Goal: Complete application form: Complete application form

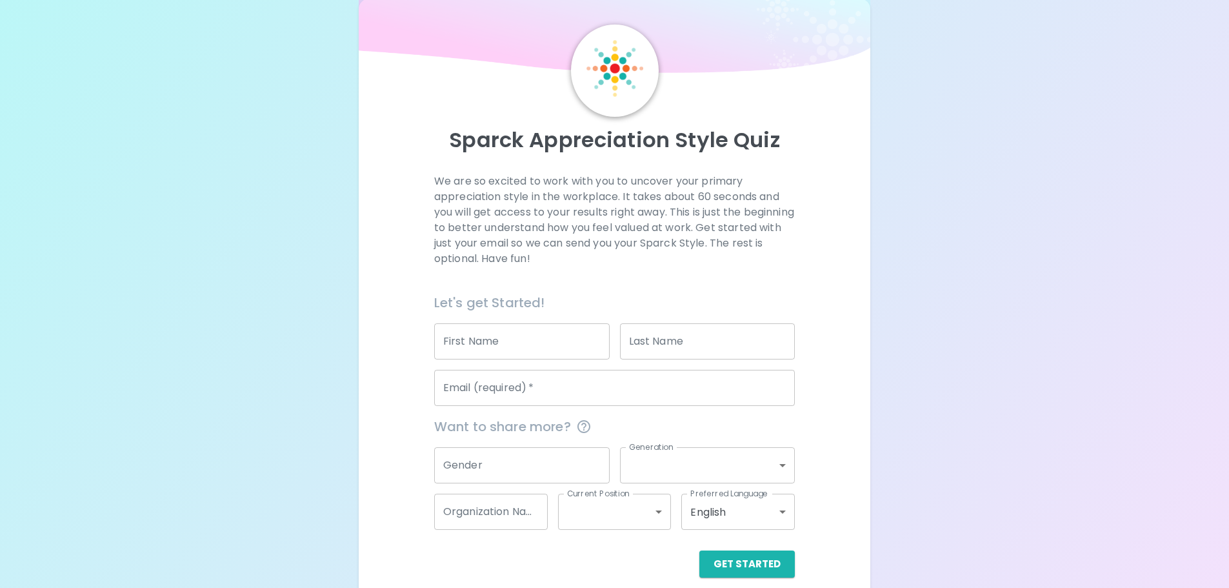
scroll to position [43, 0]
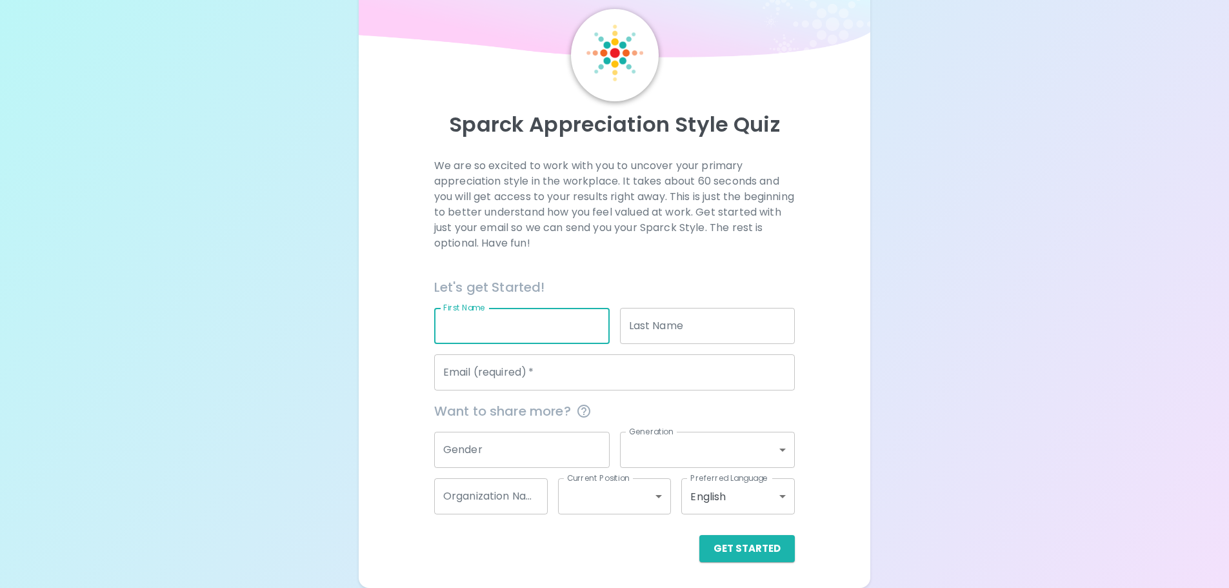
click at [555, 326] on input "First Name" at bounding box center [521, 326] width 175 height 36
type input "Jordan"
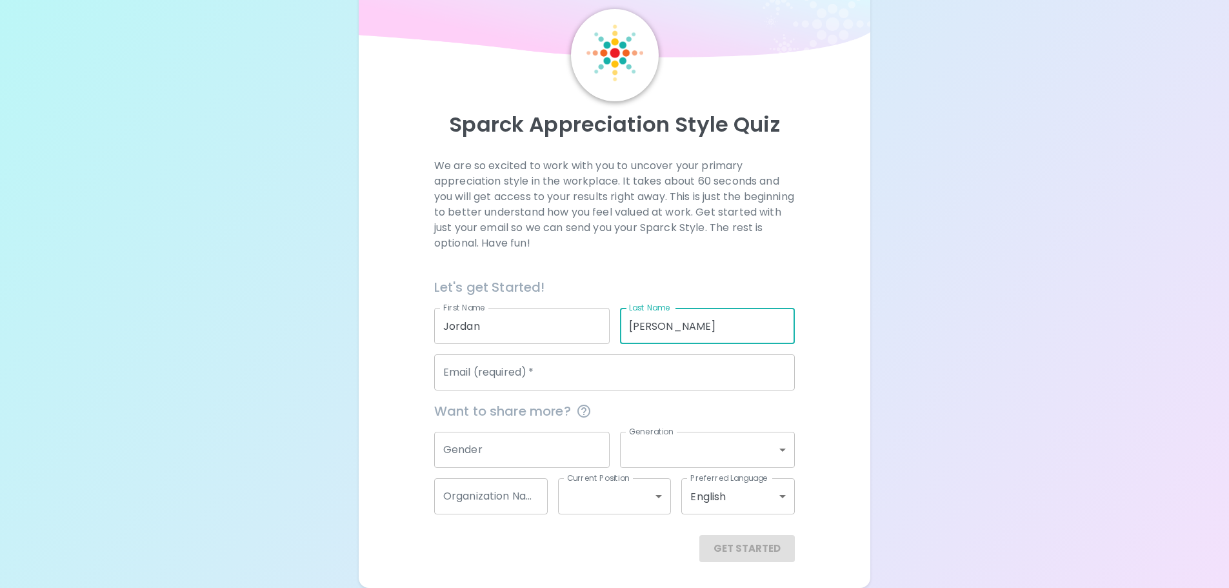
type input "[PERSON_NAME]"
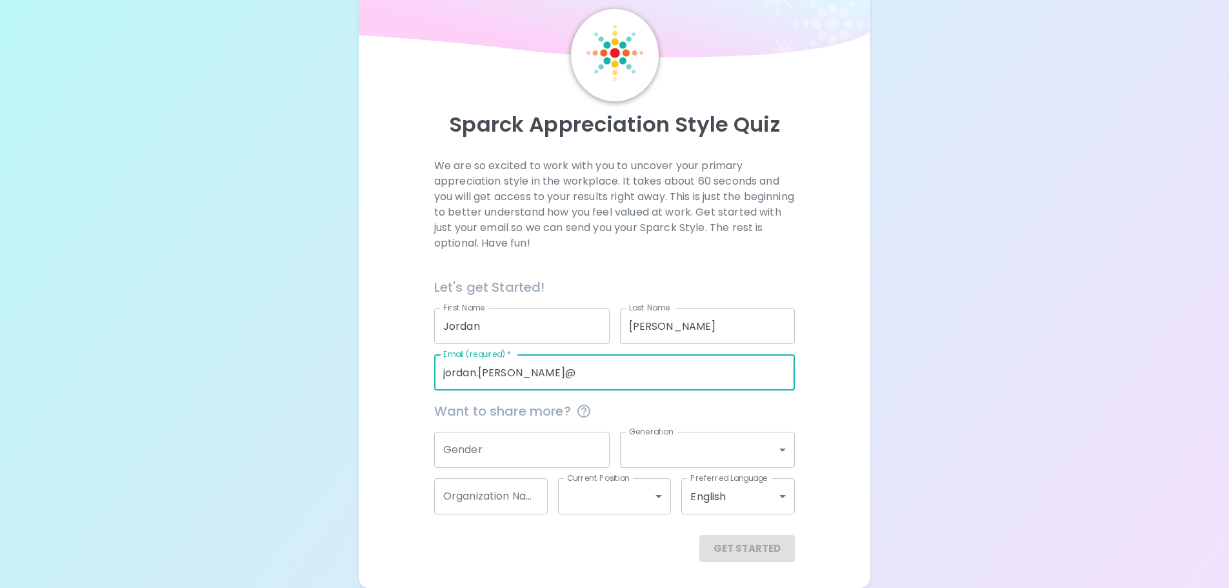
type input "[EMAIL_ADDRESS][PERSON_NAME][DOMAIN_NAME]"
click at [516, 443] on input "Gender" at bounding box center [521, 450] width 175 height 36
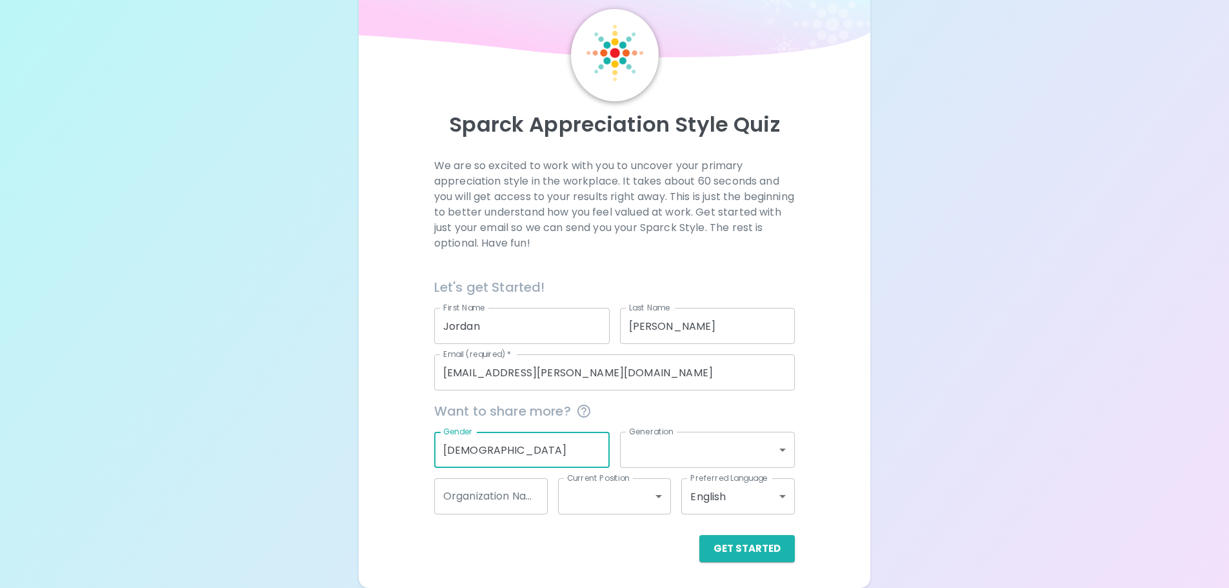
type input "[DEMOGRAPHIC_DATA]"
click at [695, 438] on body "Sparck Appreciation Style Quiz We are so excited to work with you to uncover yo…" at bounding box center [614, 282] width 1229 height 650
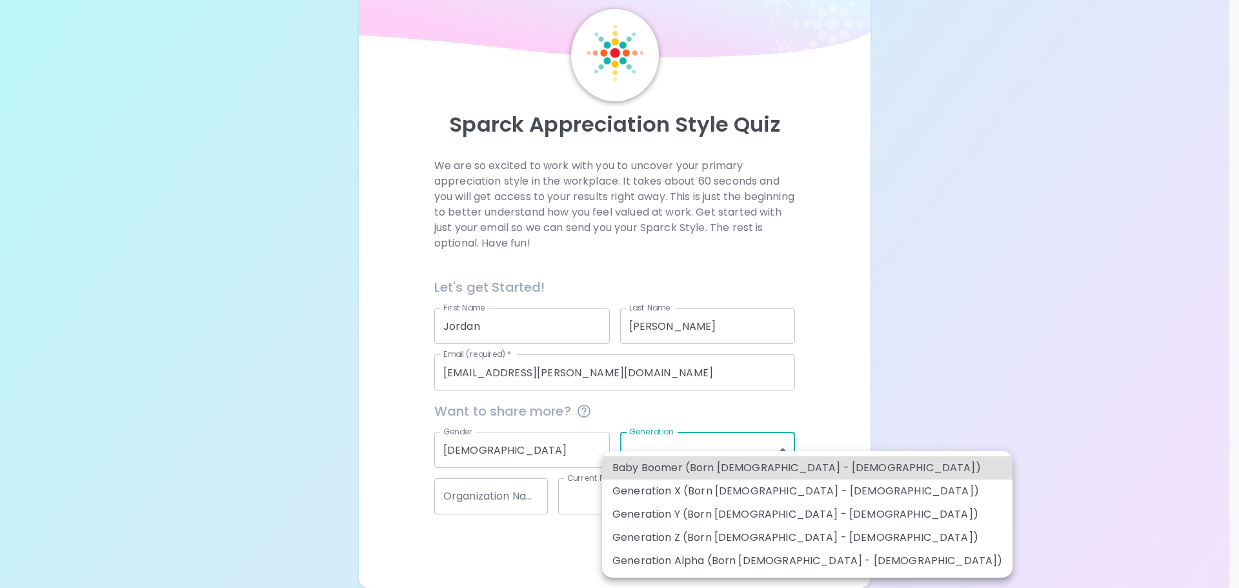
click at [785, 506] on li "Generation Y (Born [DEMOGRAPHIC_DATA] - [DEMOGRAPHIC_DATA])" at bounding box center [807, 514] width 410 height 23
type input "generation_y"
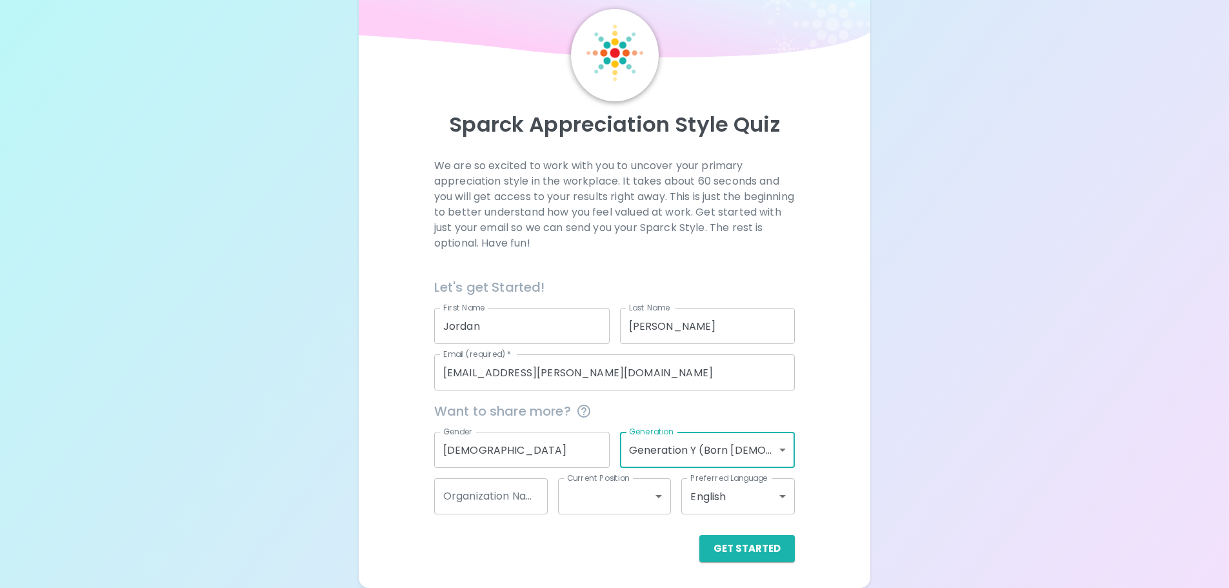
click at [511, 489] on input "Organization Name" at bounding box center [491, 496] width 114 height 36
type input "Prolink"
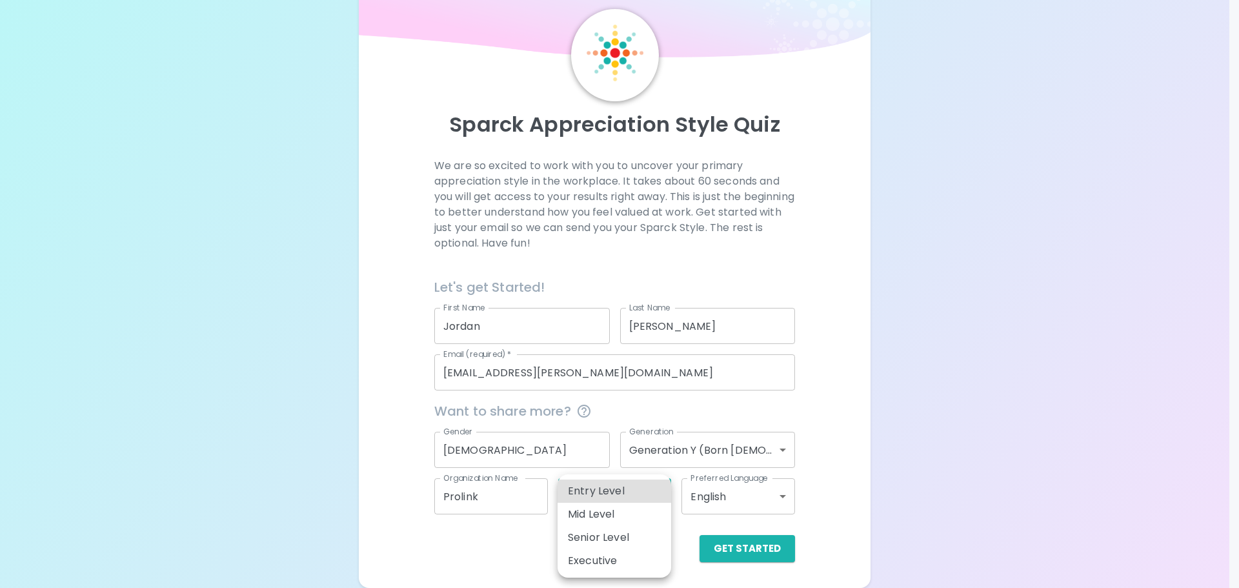
click at [611, 495] on body "Sparck Appreciation Style Quiz We are so excited to work with you to uncover yo…" at bounding box center [619, 282] width 1239 height 650
click at [612, 495] on li "Entry Level" at bounding box center [614, 490] width 114 height 23
type input "entry_level"
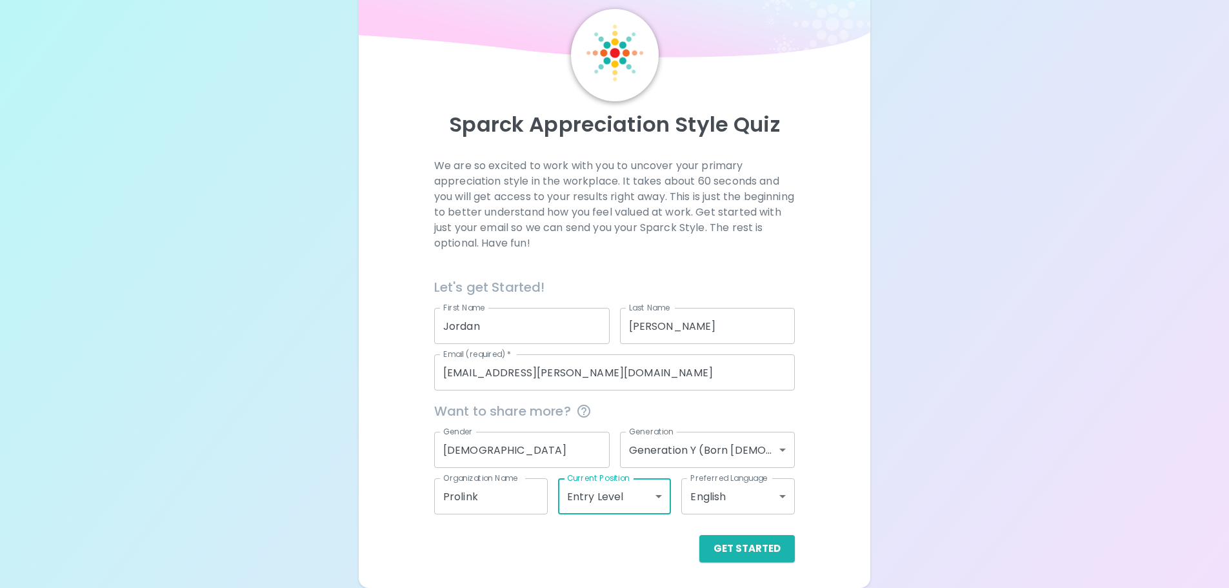
click at [814, 450] on div "We are so excited to work with you to uncover your primary appreciation style i…" at bounding box center [614, 360] width 481 height 404
click at [728, 546] on button "Get Started" at bounding box center [746, 548] width 95 height 27
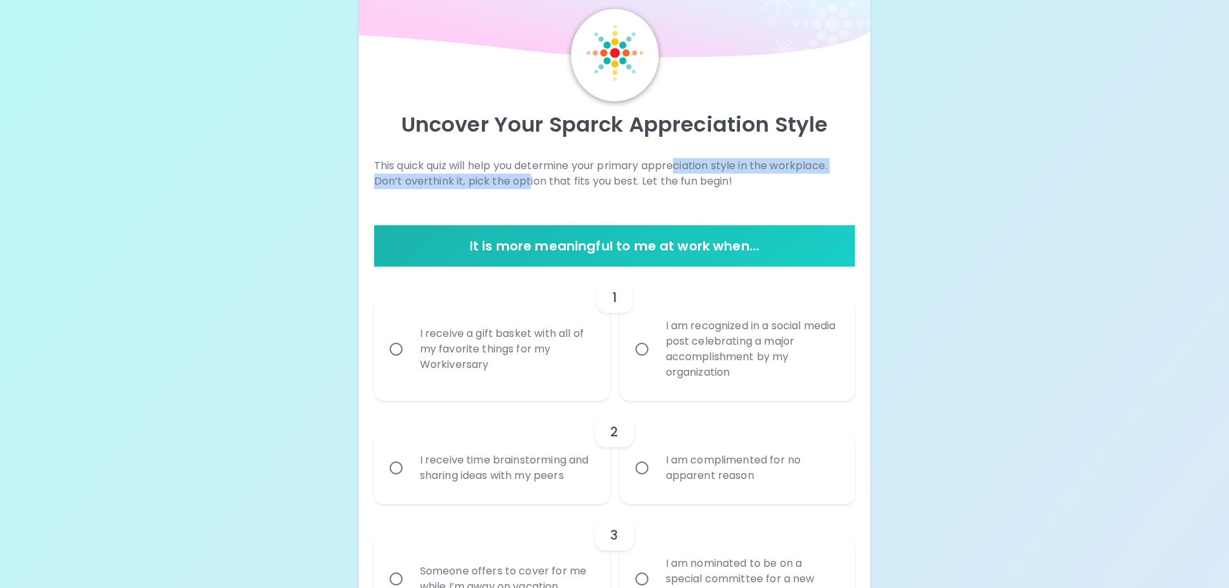
drag, startPoint x: 526, startPoint y: 177, endPoint x: 681, endPoint y: 173, distance: 154.9
click at [681, 173] on p "This quick quiz will help you determine your primary appreciation style in the …" at bounding box center [614, 173] width 481 height 31
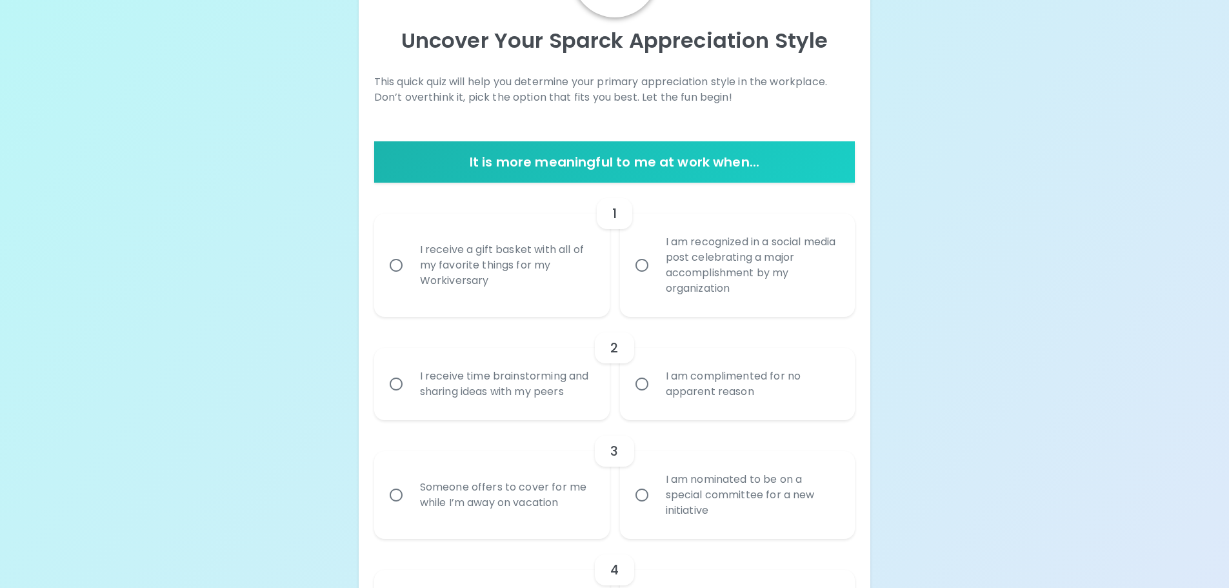
scroll to position [107, 0]
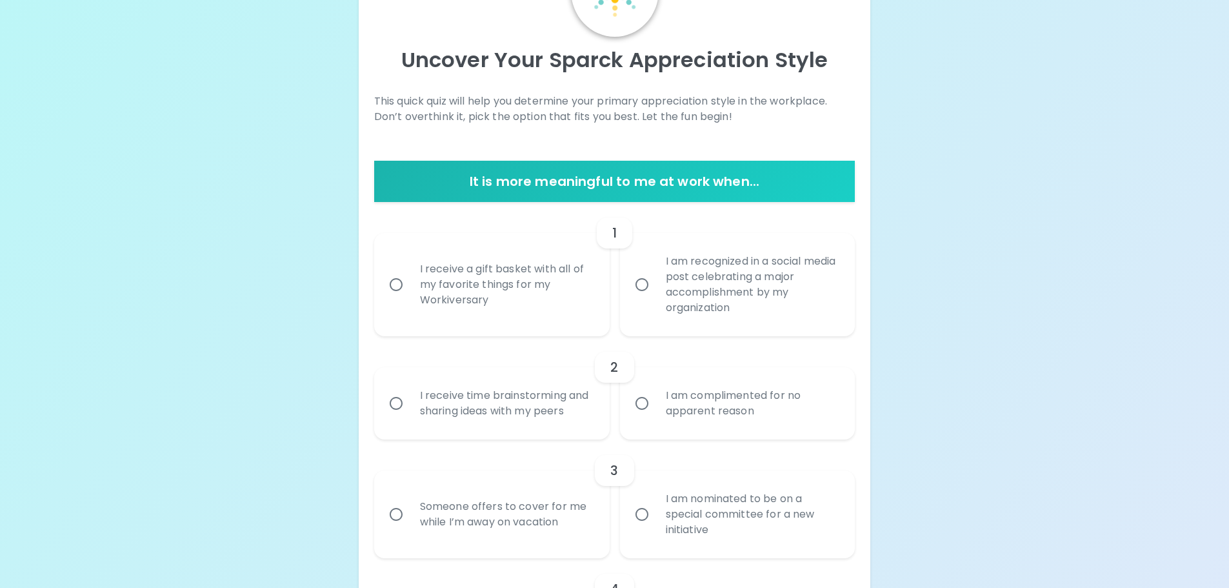
click at [733, 303] on div "I am recognized in a social media post celebrating a major accomplishment by my…" at bounding box center [751, 284] width 193 height 93
click at [655, 298] on input "I am recognized in a social media post celebrating a major accomplishment by my…" at bounding box center [641, 284] width 27 height 27
radio input "true"
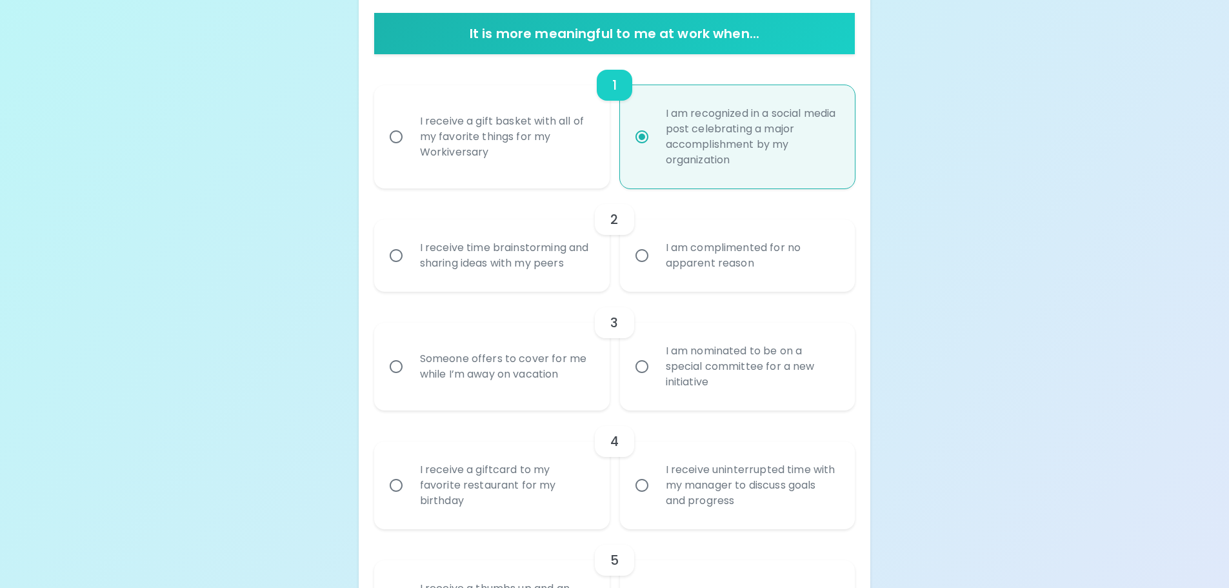
scroll to position [258, 0]
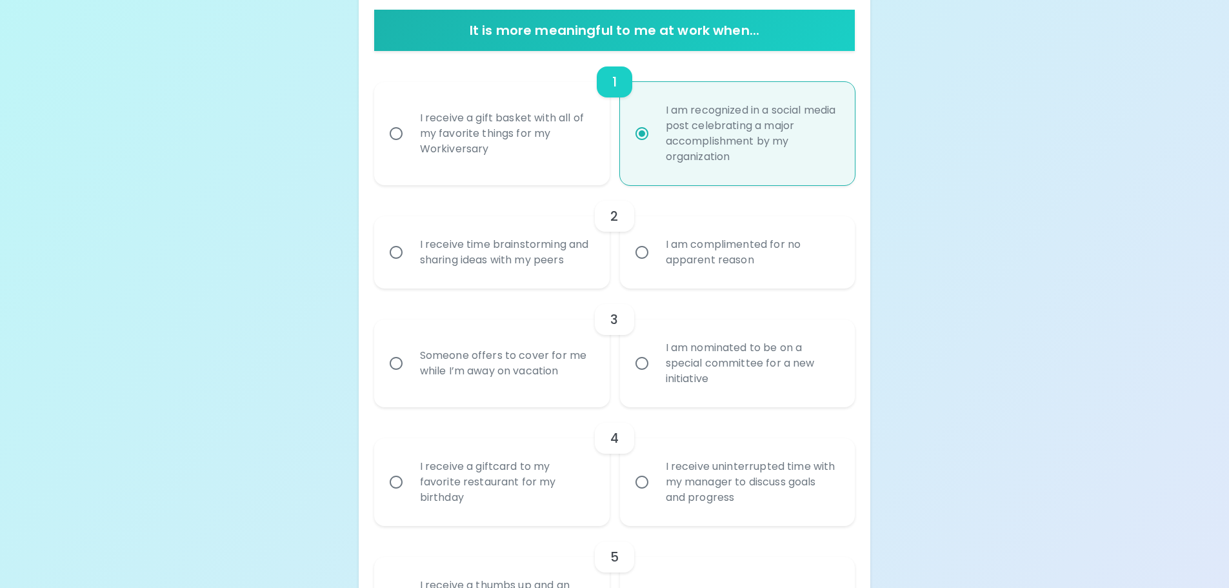
click at [517, 150] on div "I receive a gift basket with all of my favorite things for my Workiversary" at bounding box center [506, 133] width 193 height 77
click at [410, 147] on input "I receive a gift basket with all of my favorite things for my Workiversary" at bounding box center [396, 133] width 27 height 27
radio input "true"
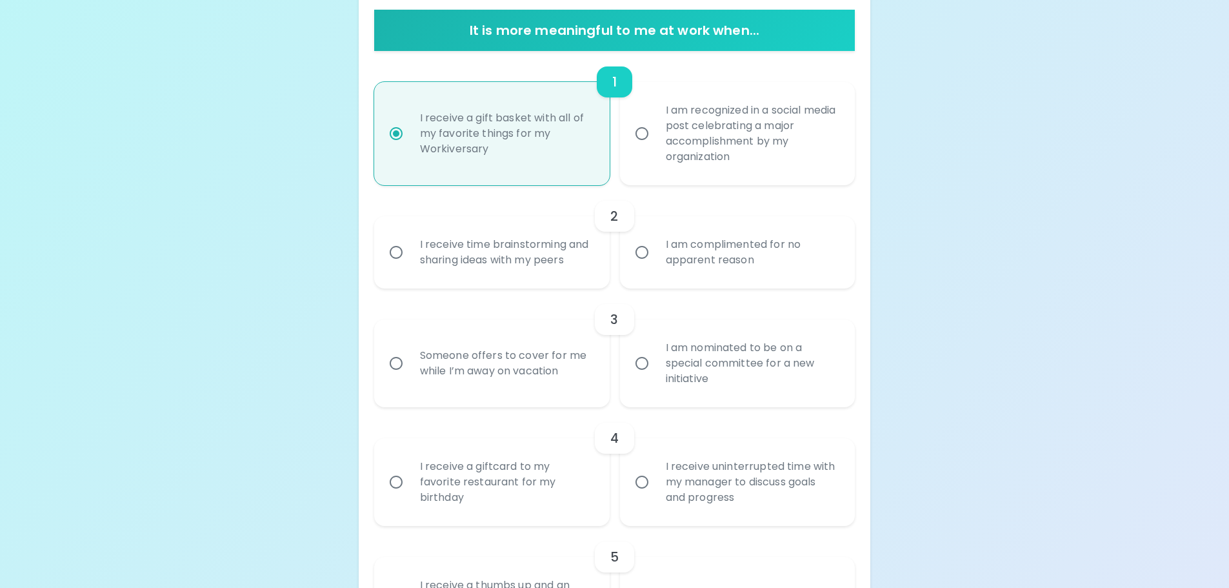
click at [364, 183] on div "I receive a gift basket with all of my favorite things for my Workiversary" at bounding box center [487, 129] width 246 height 114
click at [747, 159] on div "I am recognized in a social media post celebrating a major accomplishment by my…" at bounding box center [751, 133] width 193 height 93
click at [655, 147] on input "I am recognized in a social media post celebrating a major accomplishment by my…" at bounding box center [641, 133] width 27 height 27
radio input "true"
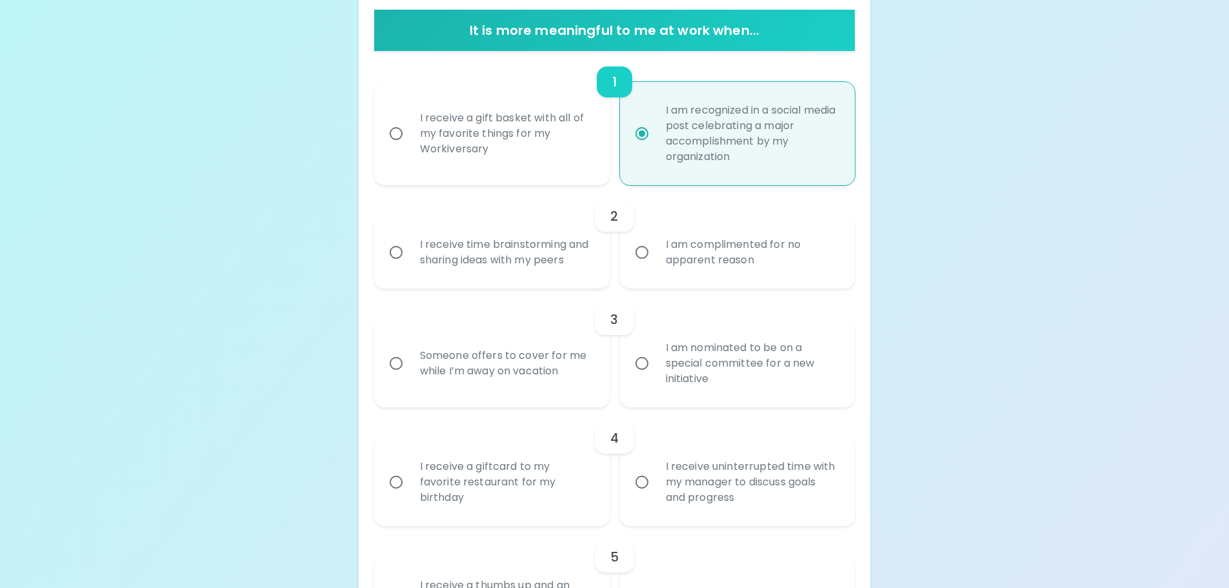
click at [601, 262] on div "I receive time brainstorming and sharing ideas with my peers" at bounding box center [506, 252] width 193 height 62
click at [410, 262] on input "I receive time brainstorming and sharing ideas with my peers" at bounding box center [396, 252] width 27 height 27
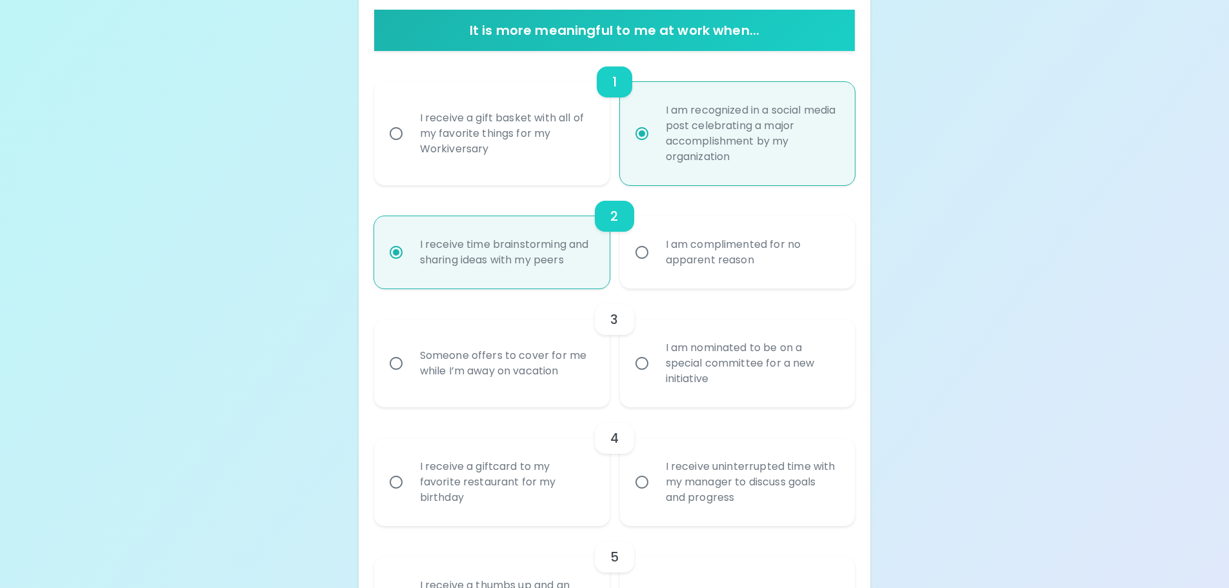
scroll to position [361, 0]
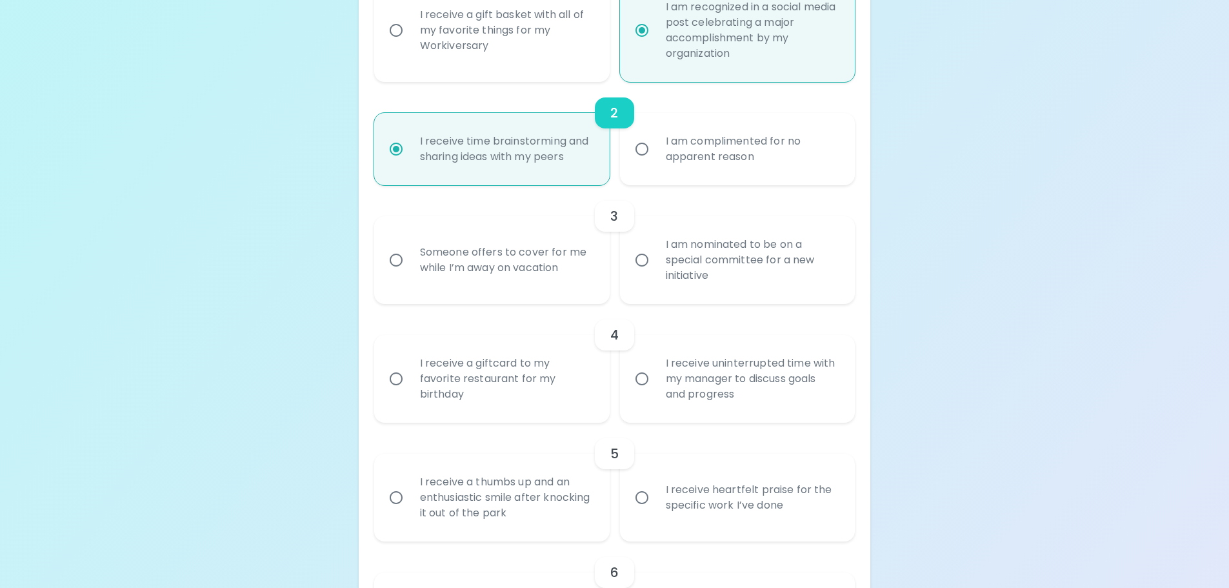
radio input "true"
click at [552, 279] on div "Someone offers to cover for me while I’m away on vacation" at bounding box center [506, 260] width 193 height 62
click at [410, 274] on input "Someone offers to cover for me while I’m away on vacation" at bounding box center [396, 259] width 27 height 27
radio input "false"
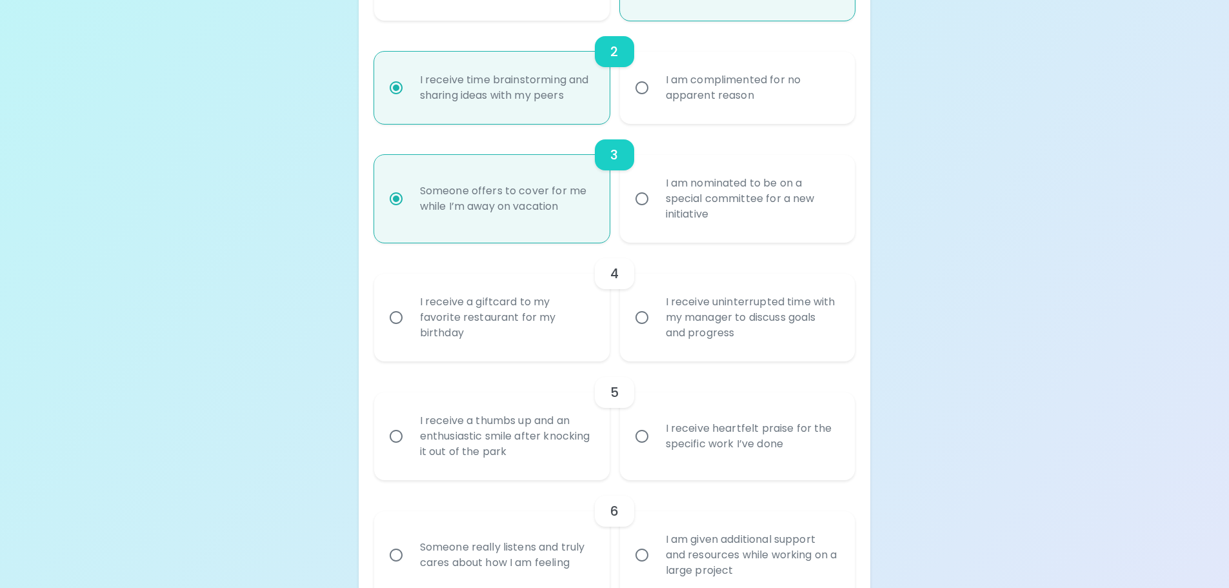
scroll to position [464, 0]
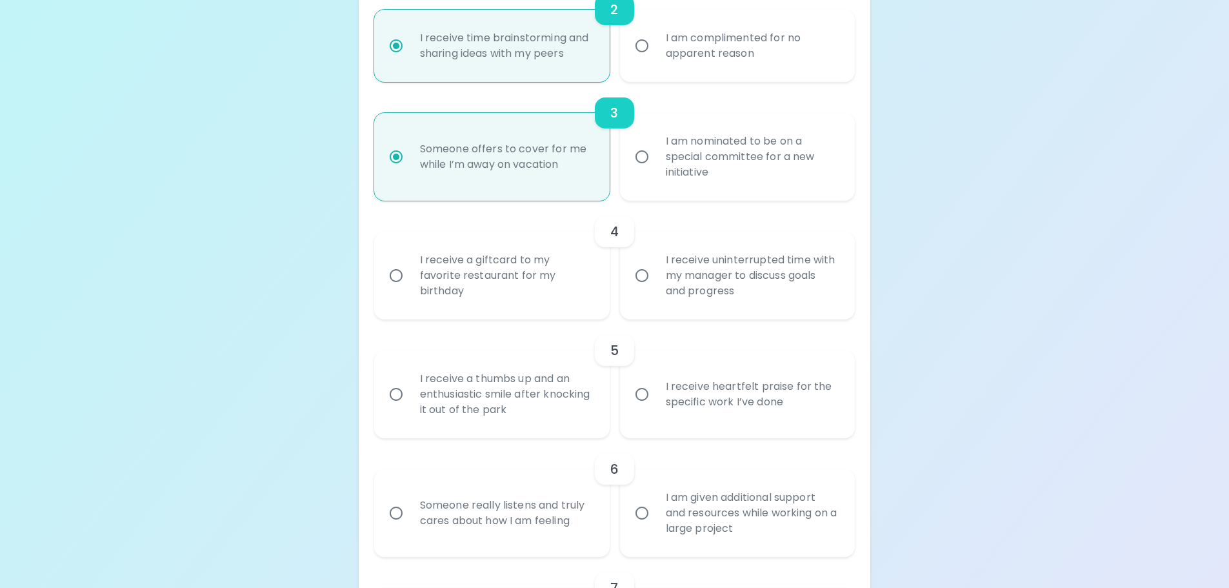
radio input "true"
click at [590, 283] on div "I receive a giftcard to my favorite restaurant for my birthday" at bounding box center [506, 275] width 193 height 77
click at [410, 283] on input "I receive a giftcard to my favorite restaurant for my birthday" at bounding box center [396, 275] width 27 height 27
radio input "false"
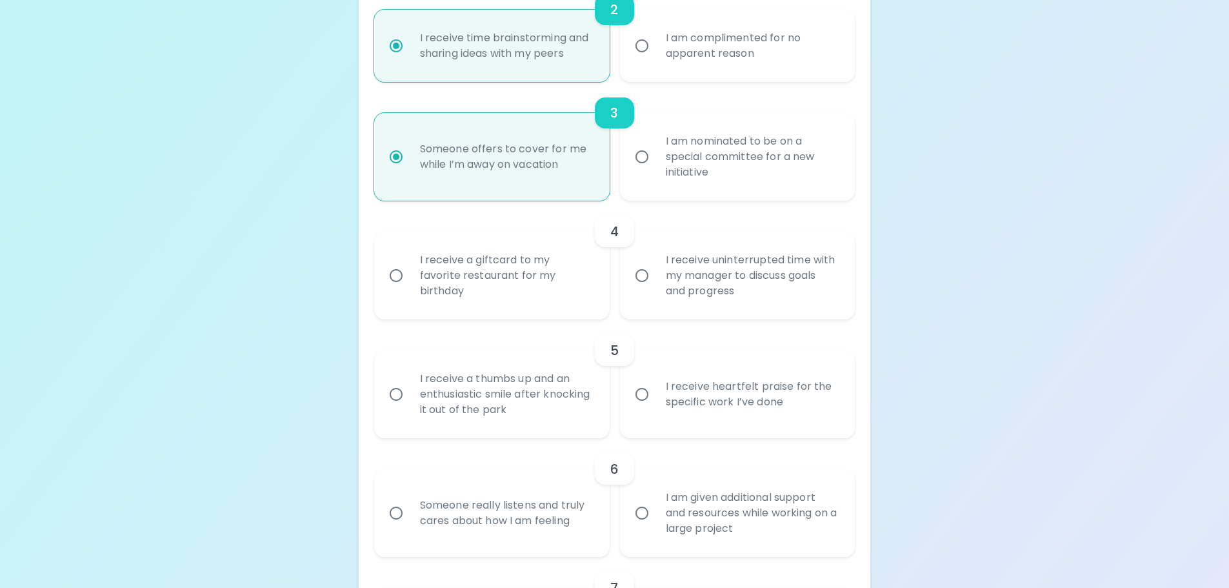
radio input "false"
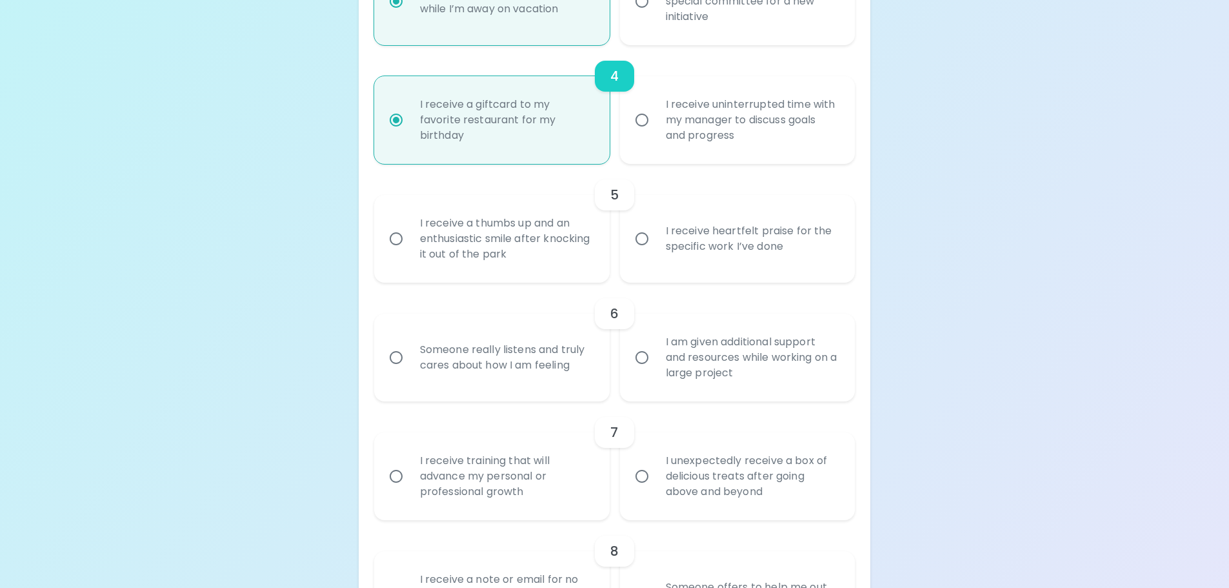
scroll to position [597, 0]
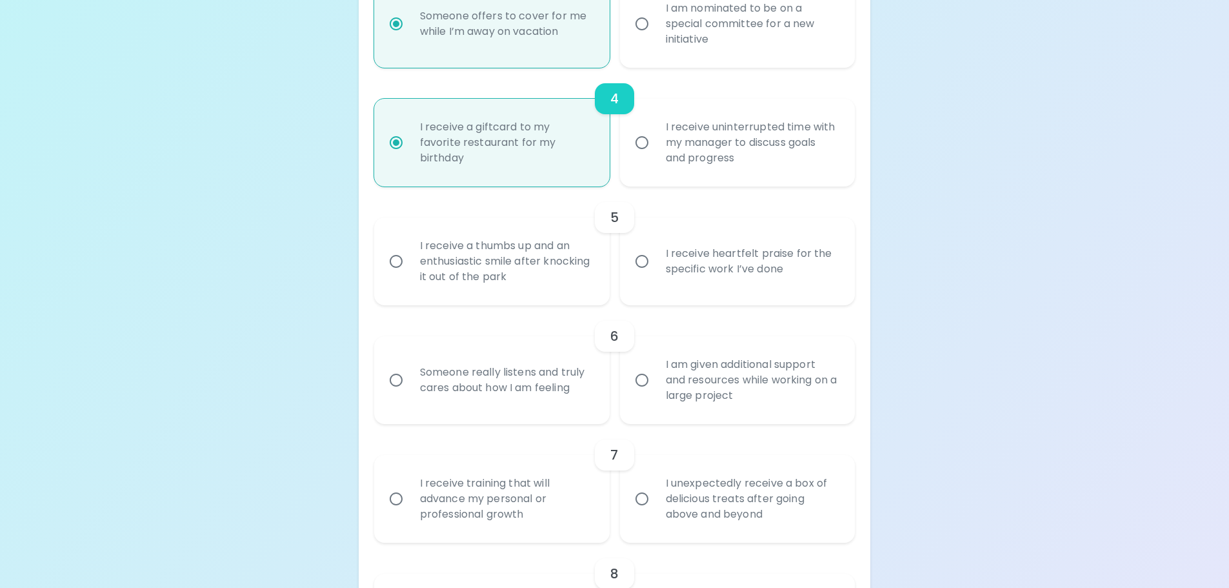
radio input "true"
click at [749, 378] on div "I am given additional support and resources while working on a large project" at bounding box center [751, 379] width 193 height 77
click at [655, 378] on input "I am given additional support and resources while working on a large project" at bounding box center [641, 379] width 27 height 27
radio input "false"
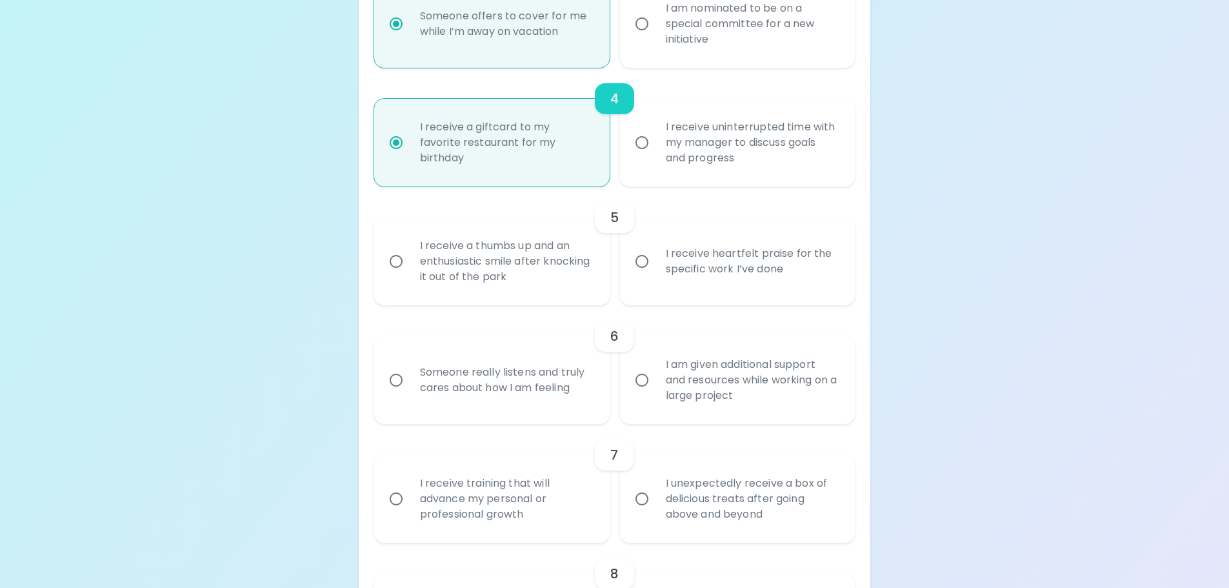
radio input "false"
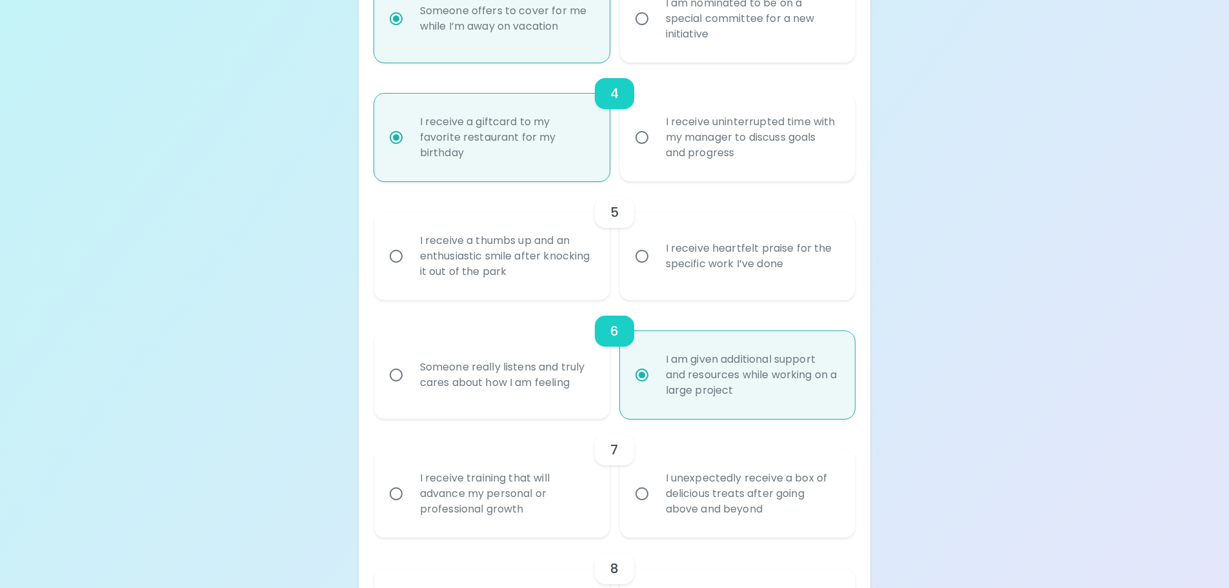
scroll to position [701, 0]
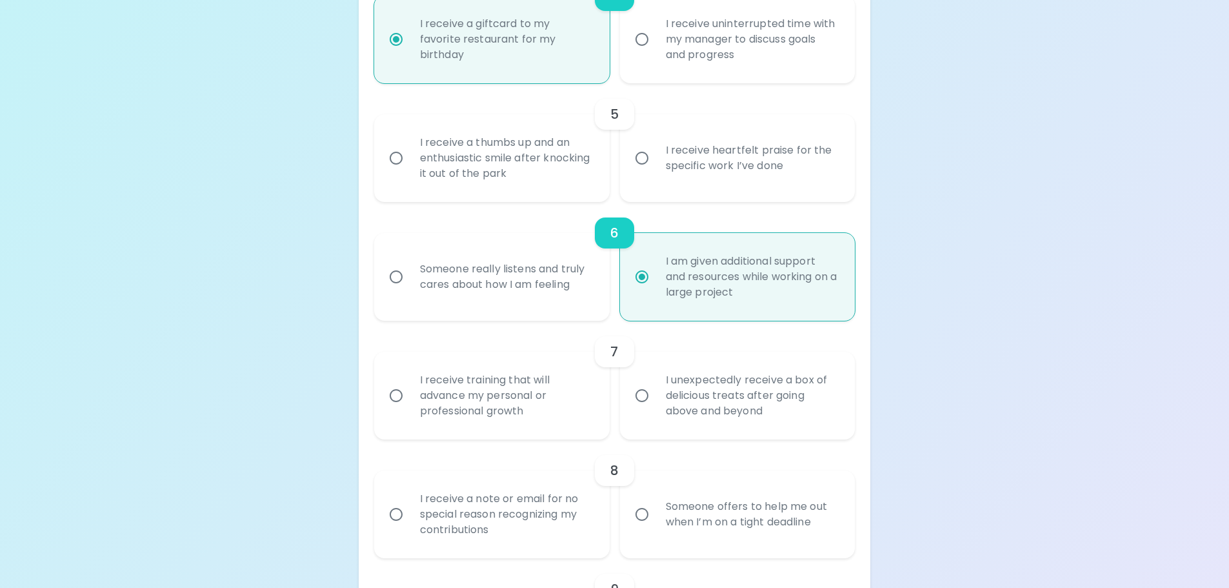
radio input "true"
click at [583, 183] on div "I receive a thumbs up and an enthusiastic smile after knocking it out of the pa…" at bounding box center [506, 157] width 193 height 77
click at [410, 172] on input "I receive a thumbs up and an enthusiastic smile after knocking it out of the pa…" at bounding box center [396, 158] width 27 height 27
radio input "false"
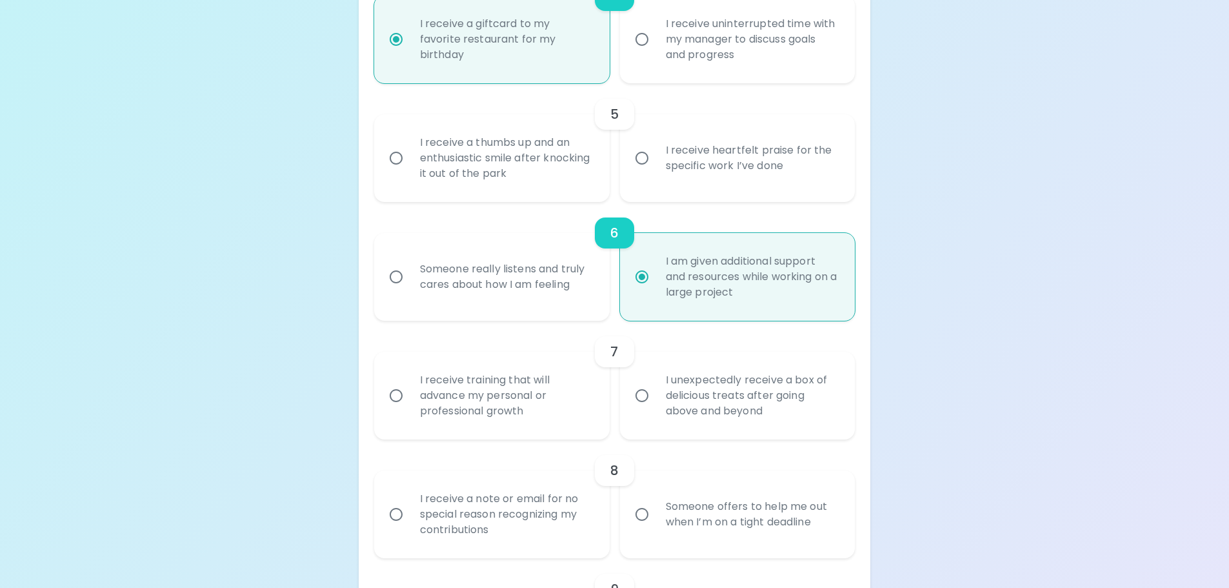
radio input "false"
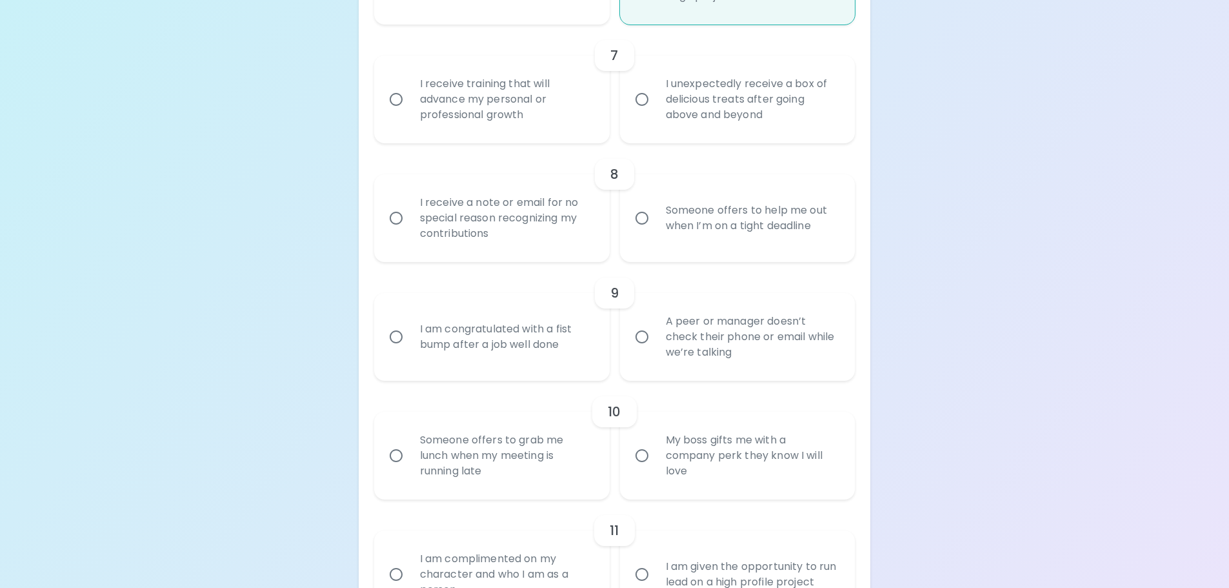
scroll to position [997, 0]
radio input "true"
click at [534, 103] on div "I receive training that will advance my personal or professional growth" at bounding box center [506, 98] width 193 height 77
click at [410, 103] on input "I receive training that will advance my personal or professional growth" at bounding box center [396, 98] width 27 height 27
radio input "false"
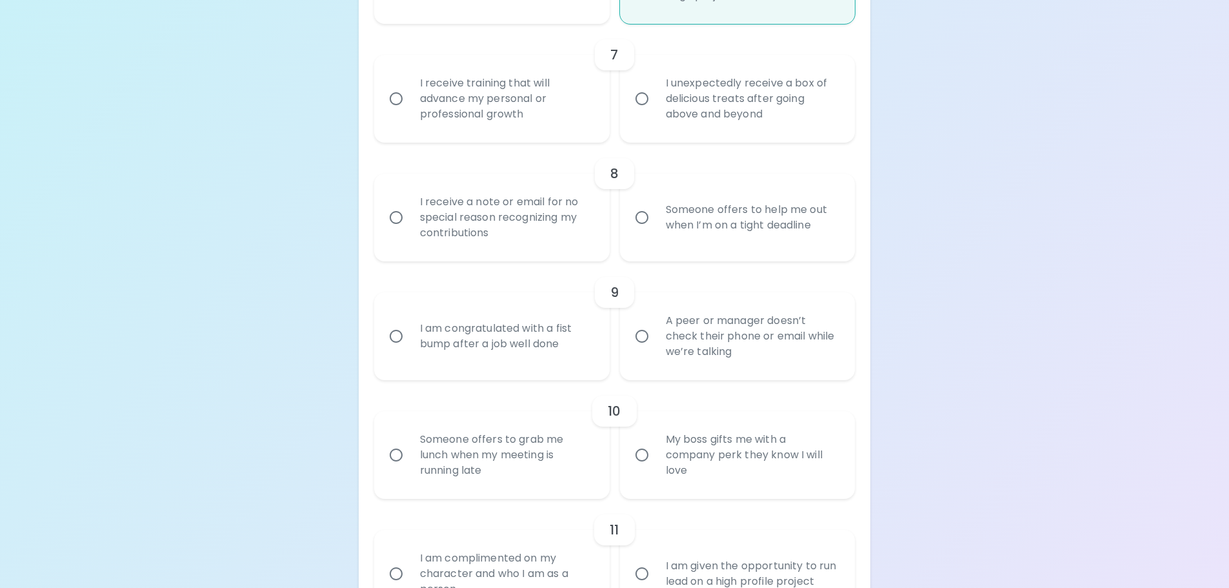
radio input "false"
radio input "true"
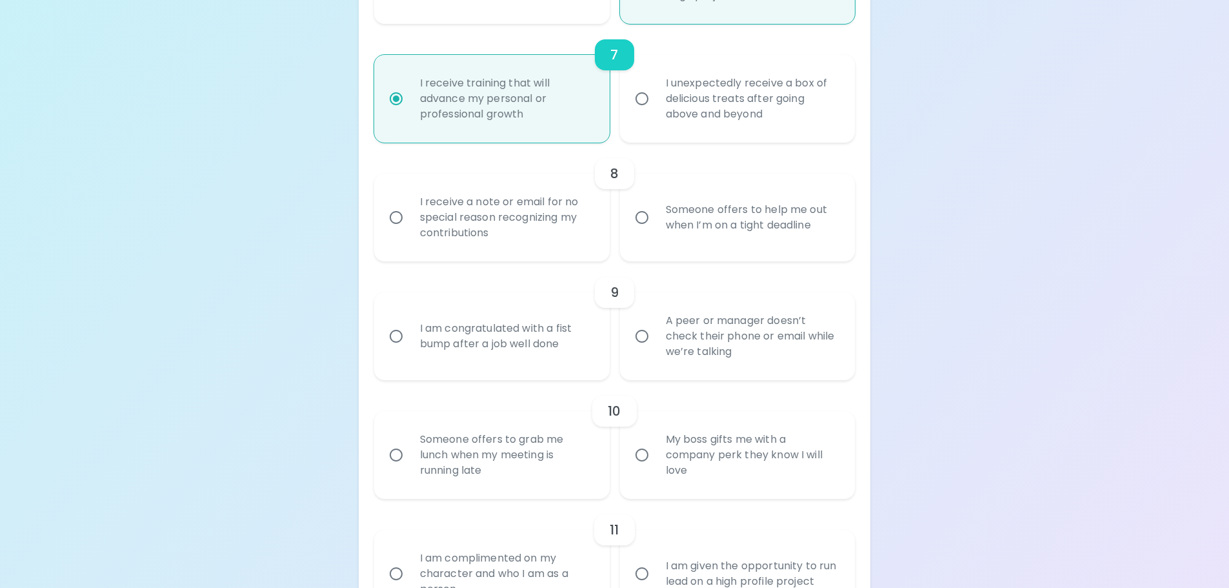
scroll to position [1101, 0]
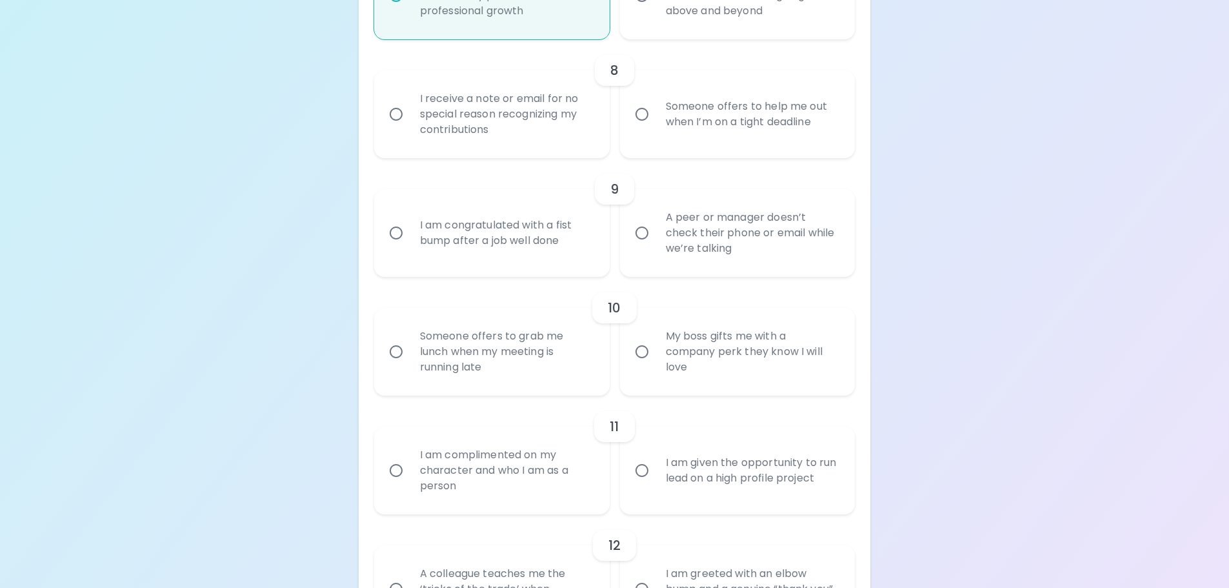
radio input "true"
click at [707, 125] on div "Someone offers to help me out when I’m on a tight deadline" at bounding box center [751, 114] width 193 height 62
click at [655, 125] on input "Someone offers to help me out when I’m on a tight deadline" at bounding box center [641, 114] width 27 height 27
radio input "false"
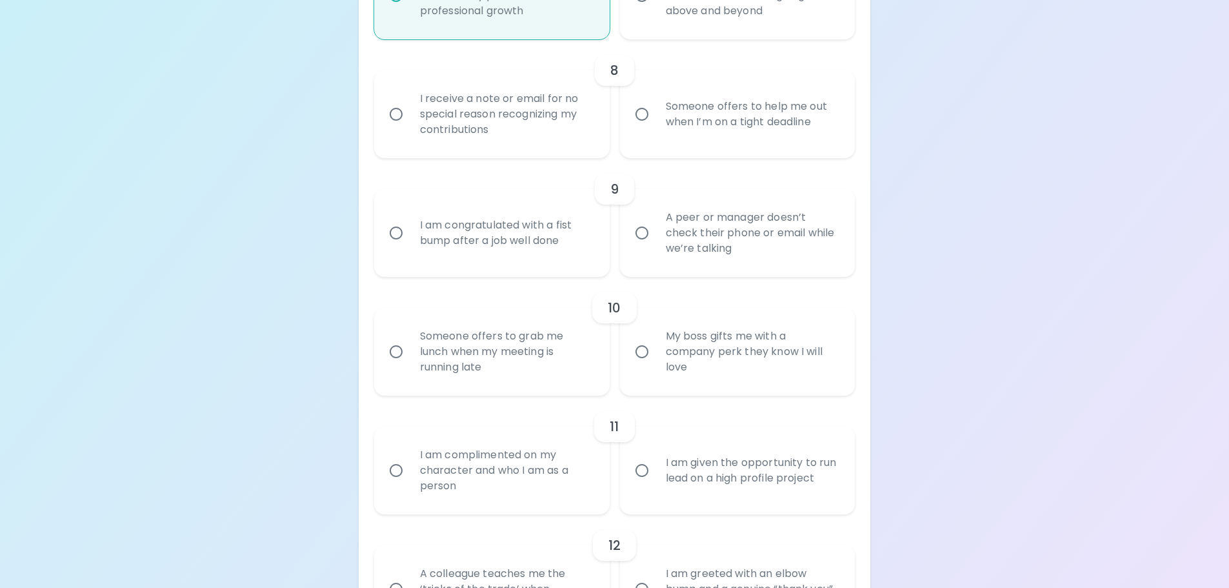
radio input "false"
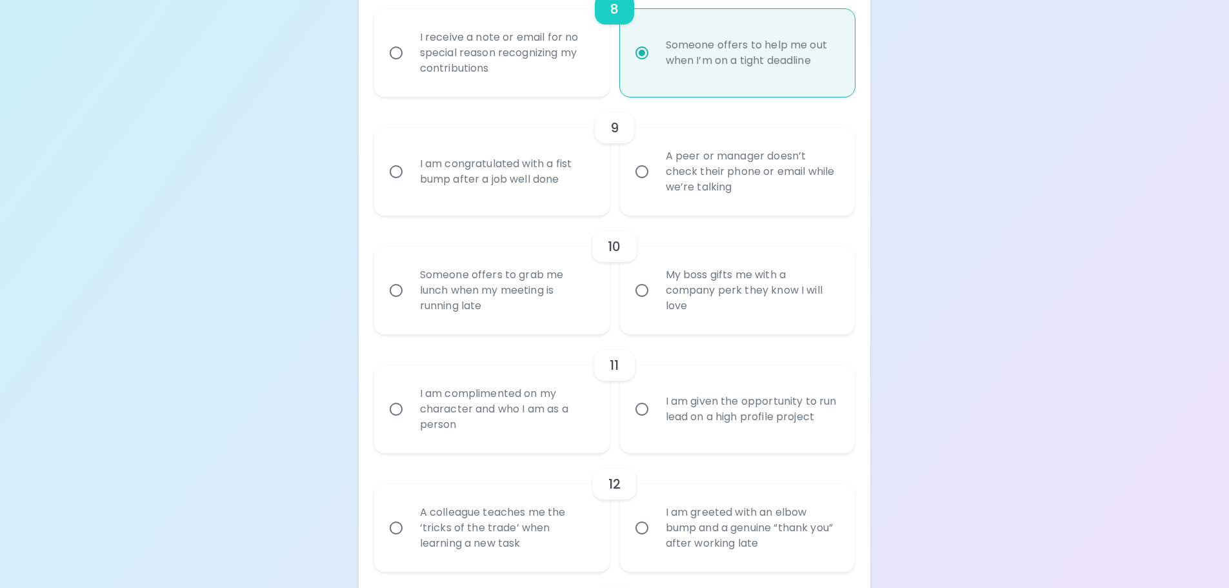
scroll to position [1204, 0]
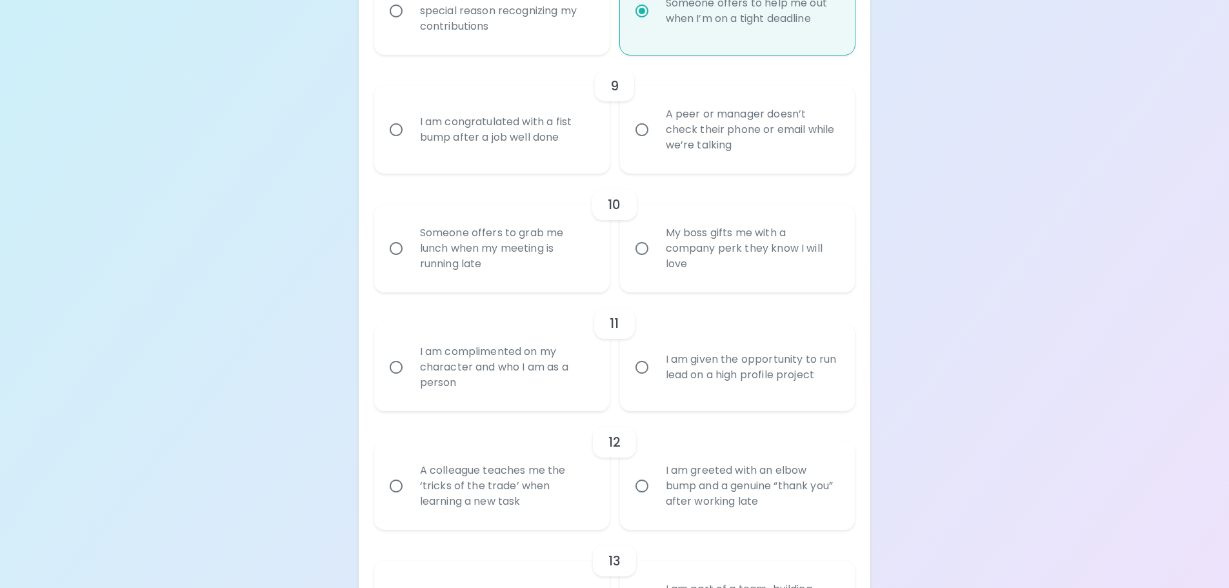
radio input "true"
click at [809, 155] on div "A peer or manager doesn’t check their phone or email while we’re talking" at bounding box center [751, 129] width 193 height 77
click at [655, 143] on input "A peer or manager doesn’t check their phone or email while we’re talking" at bounding box center [641, 129] width 27 height 27
radio input "false"
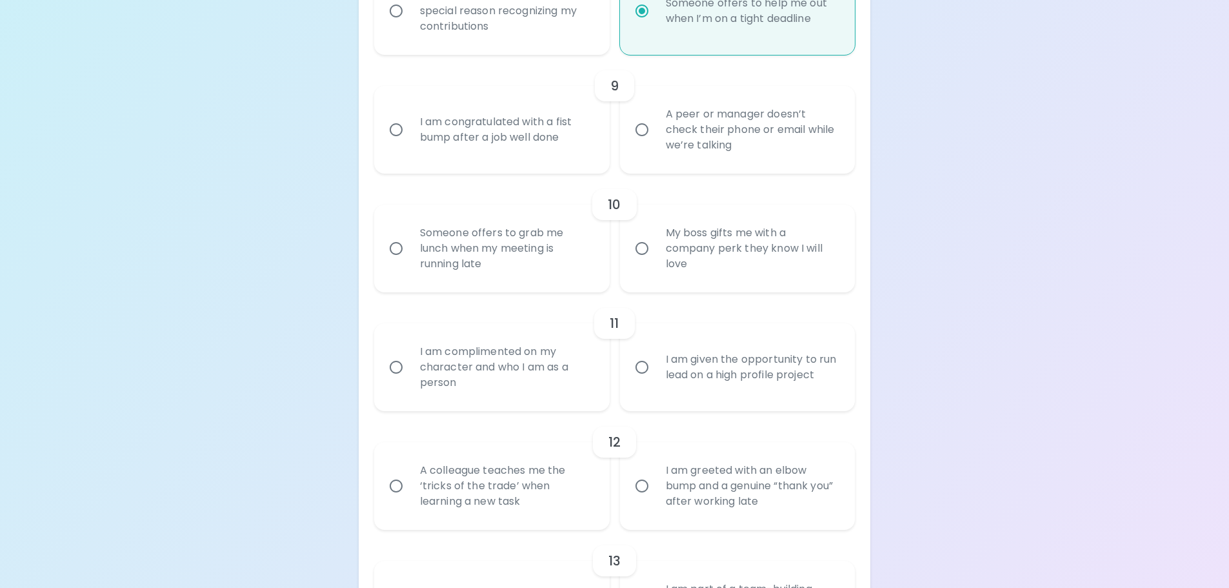
radio input "false"
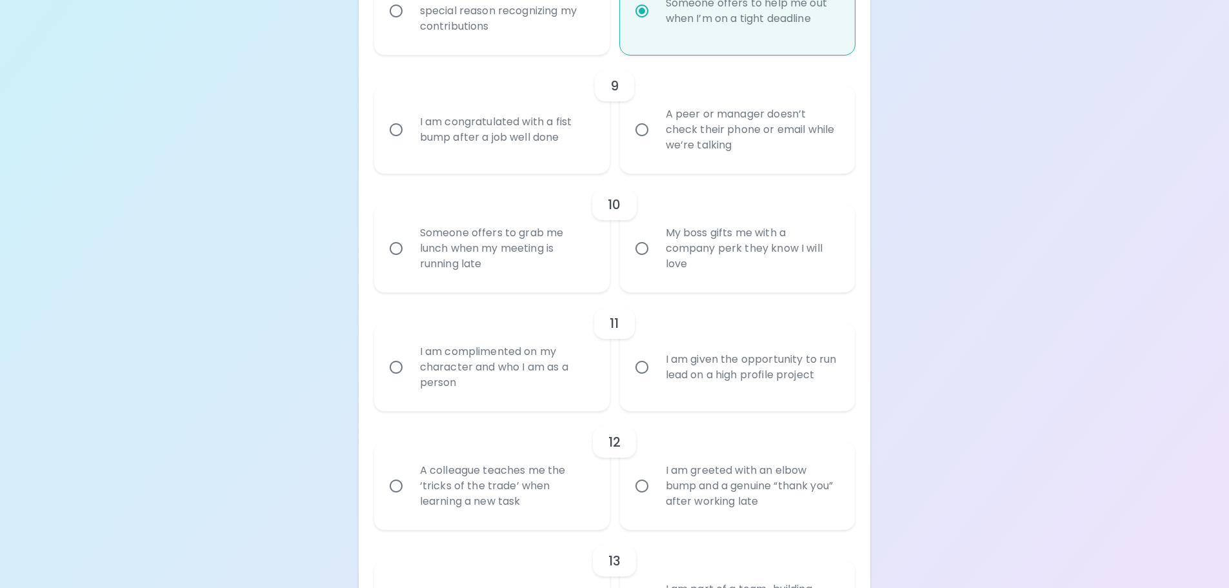
radio input "false"
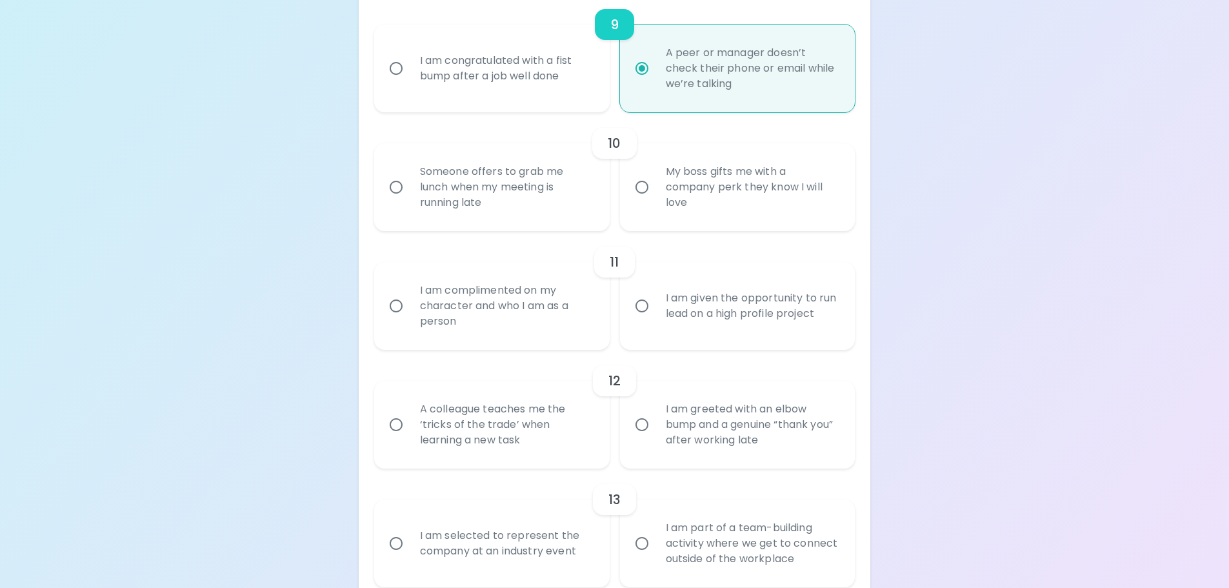
scroll to position [1307, 0]
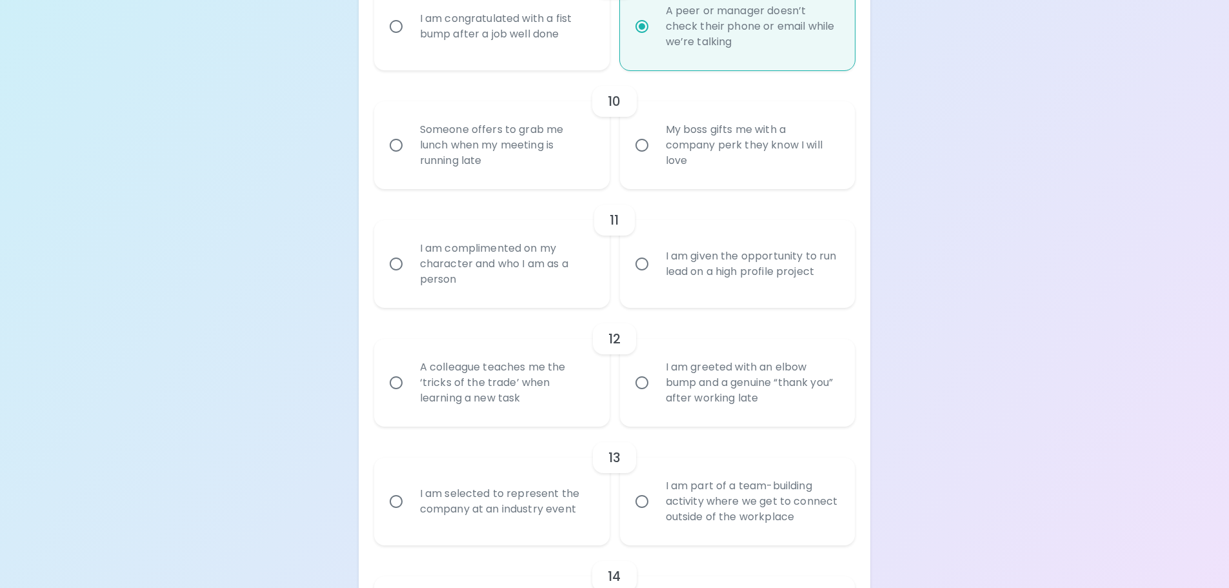
radio input "true"
click at [583, 155] on div "Someone offers to grab me lunch when my meeting is running late" at bounding box center [506, 144] width 193 height 77
click at [410, 155] on input "Someone offers to grab me lunch when my meeting is running late" at bounding box center [396, 145] width 27 height 27
radio input "false"
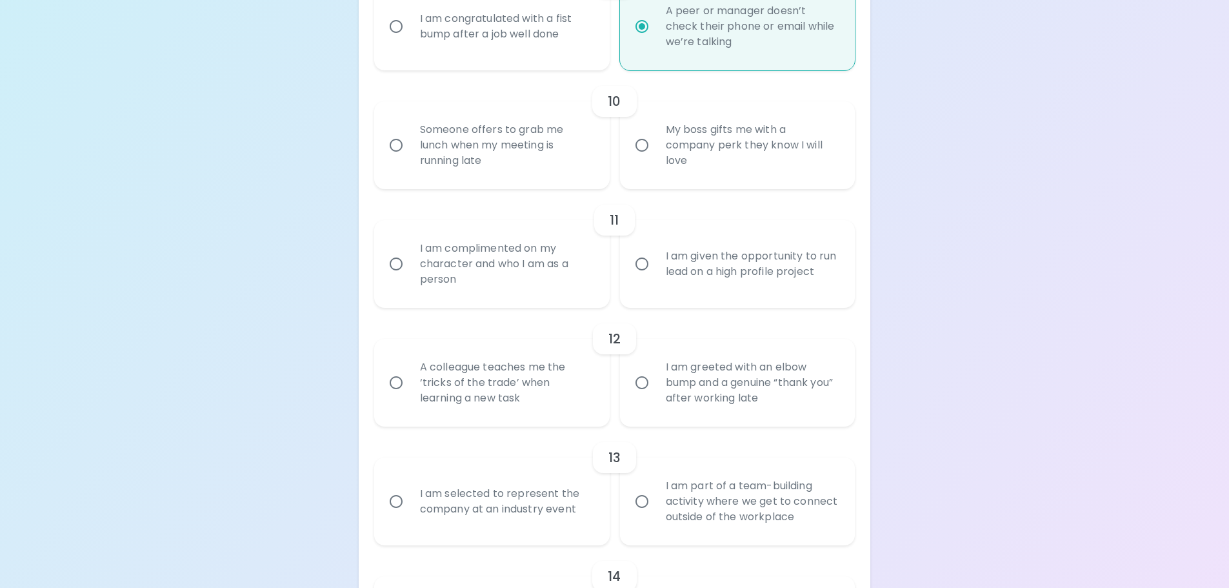
radio input "false"
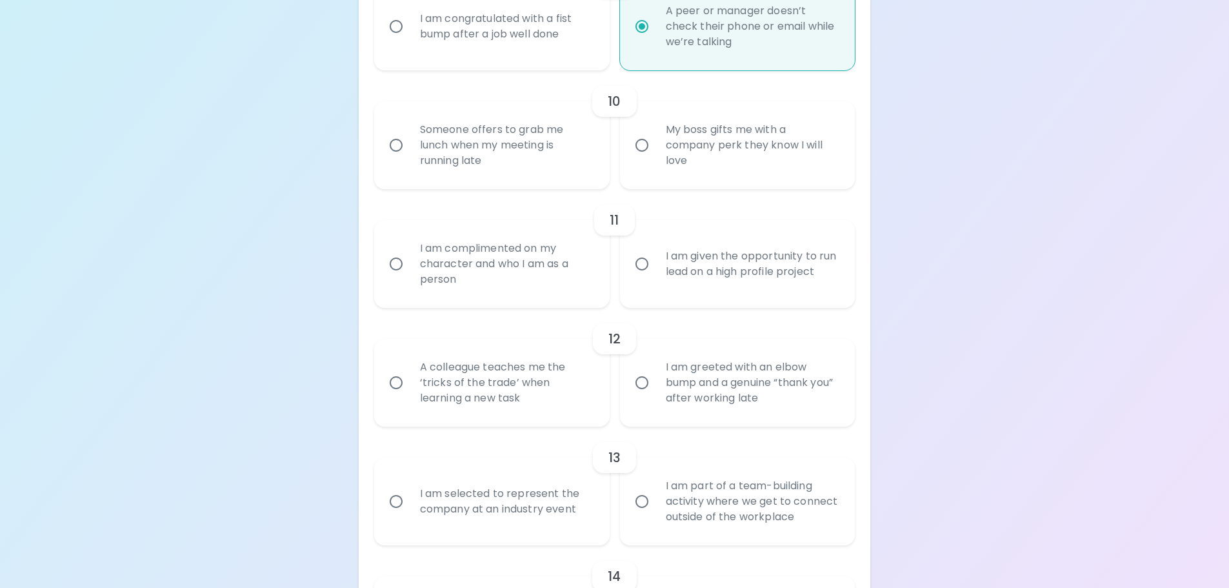
radio input "false"
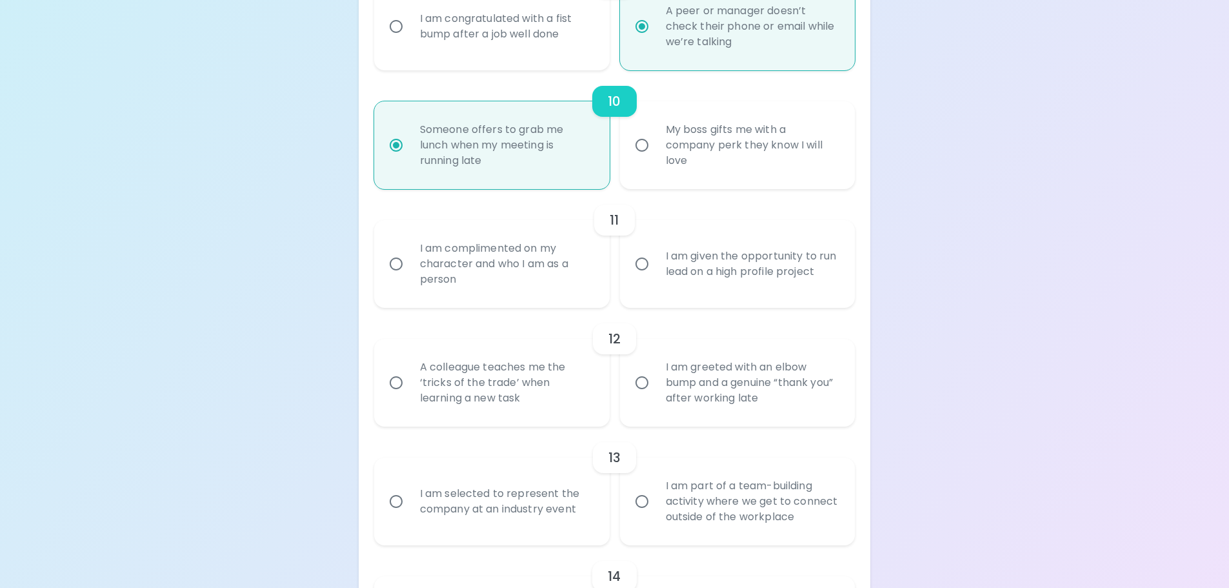
scroll to position [1410, 0]
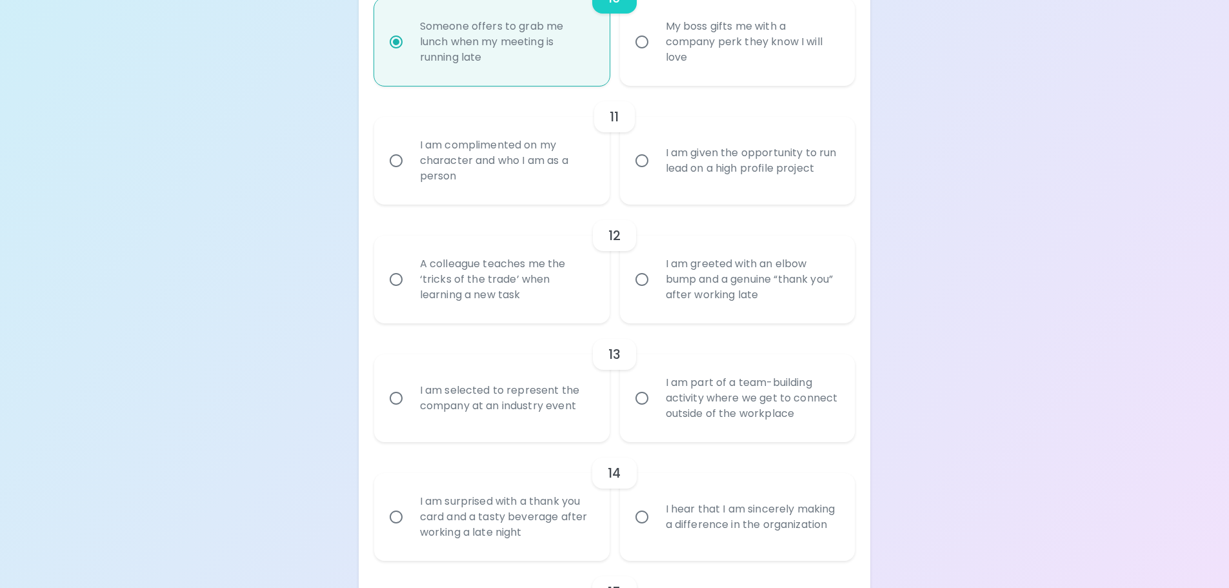
radio input "true"
click at [570, 175] on div "I am complimented on my character and who I am as a person" at bounding box center [506, 160] width 193 height 77
click at [410, 174] on input "I am complimented on my character and who I am as a person" at bounding box center [396, 160] width 27 height 27
radio input "false"
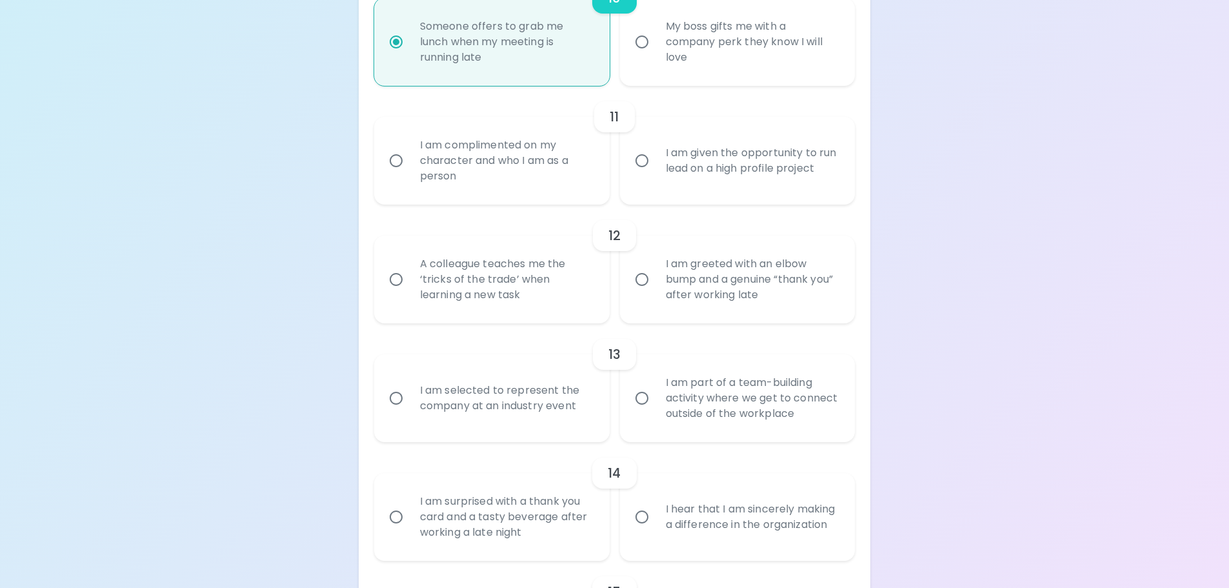
radio input "false"
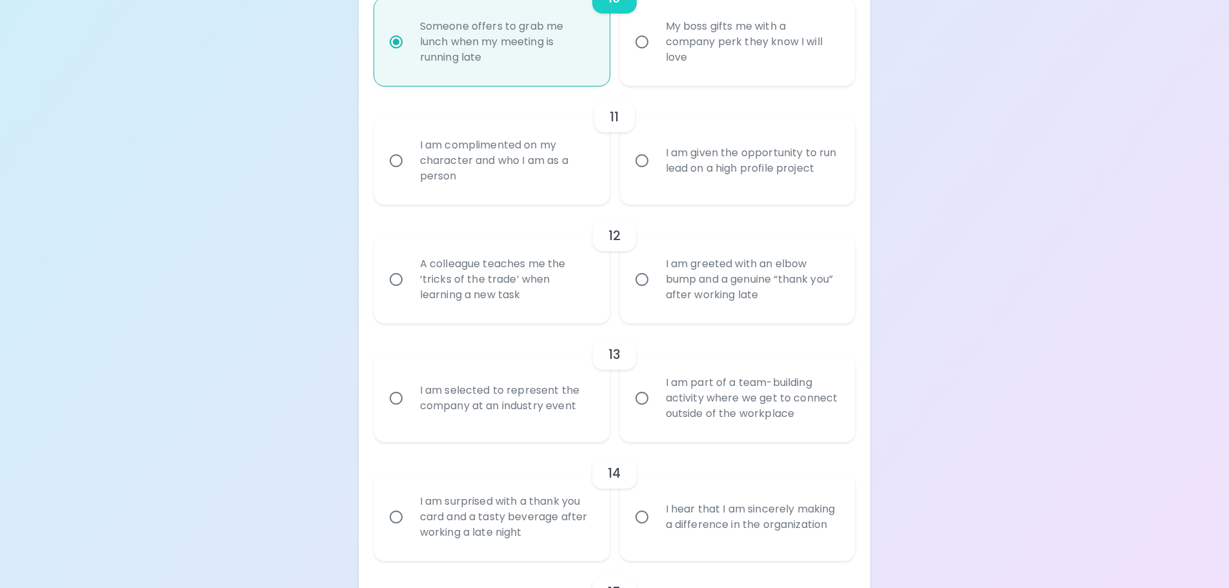
radio input "false"
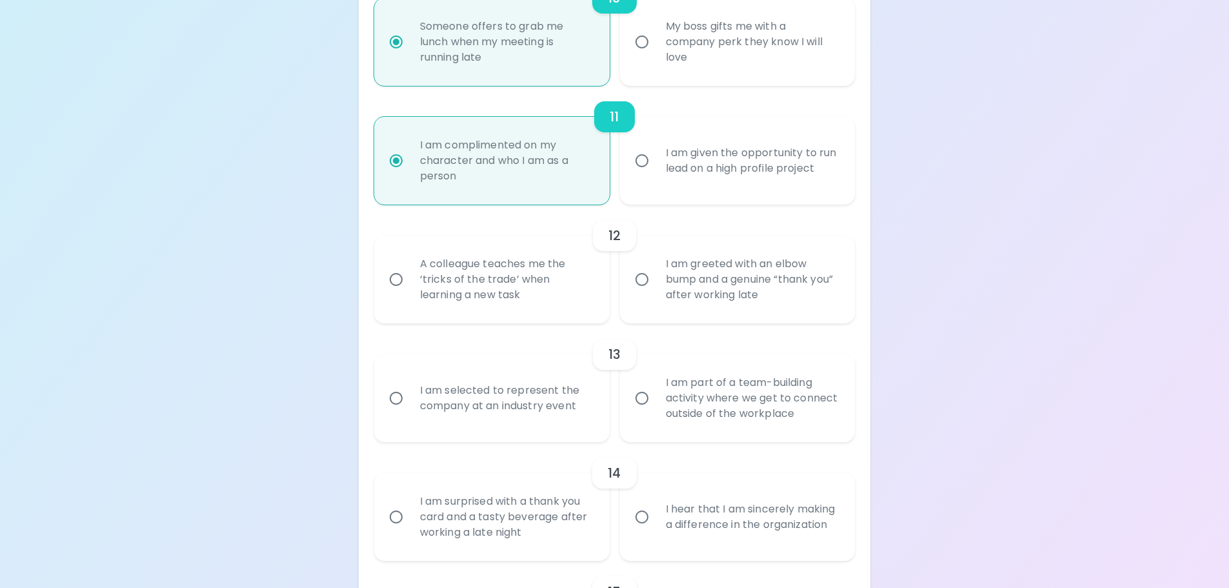
scroll to position [1513, 0]
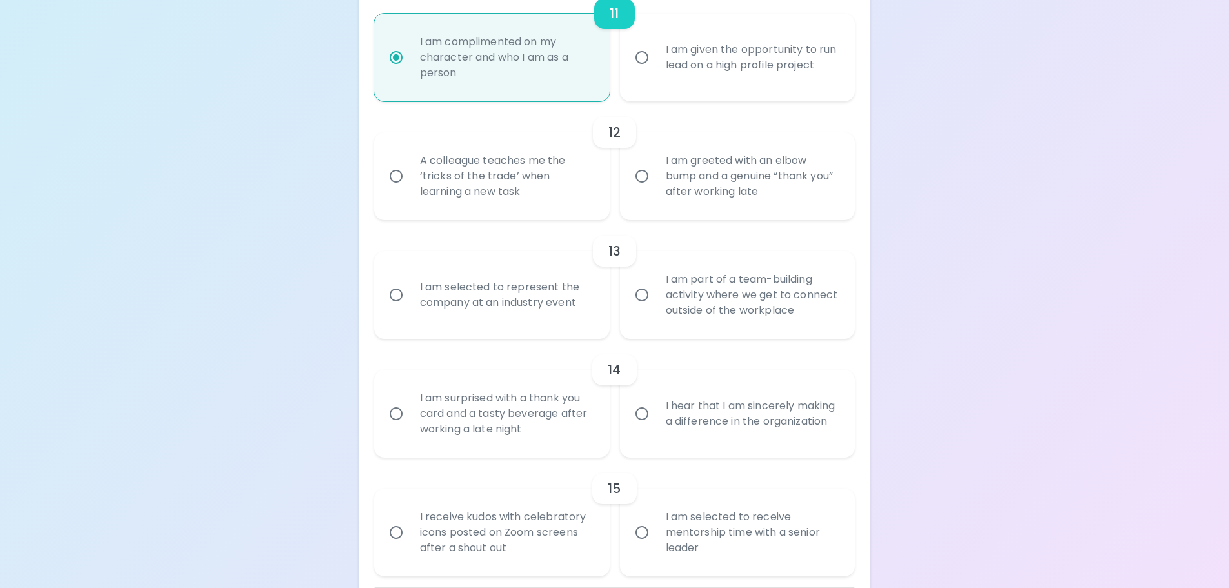
radio input "true"
click at [546, 191] on div "A colleague teaches me the ‘tricks of the trade’ when learning a new task" at bounding box center [506, 175] width 193 height 77
click at [410, 190] on input "A colleague teaches me the ‘tricks of the trade’ when learning a new task" at bounding box center [396, 176] width 27 height 27
radio input "false"
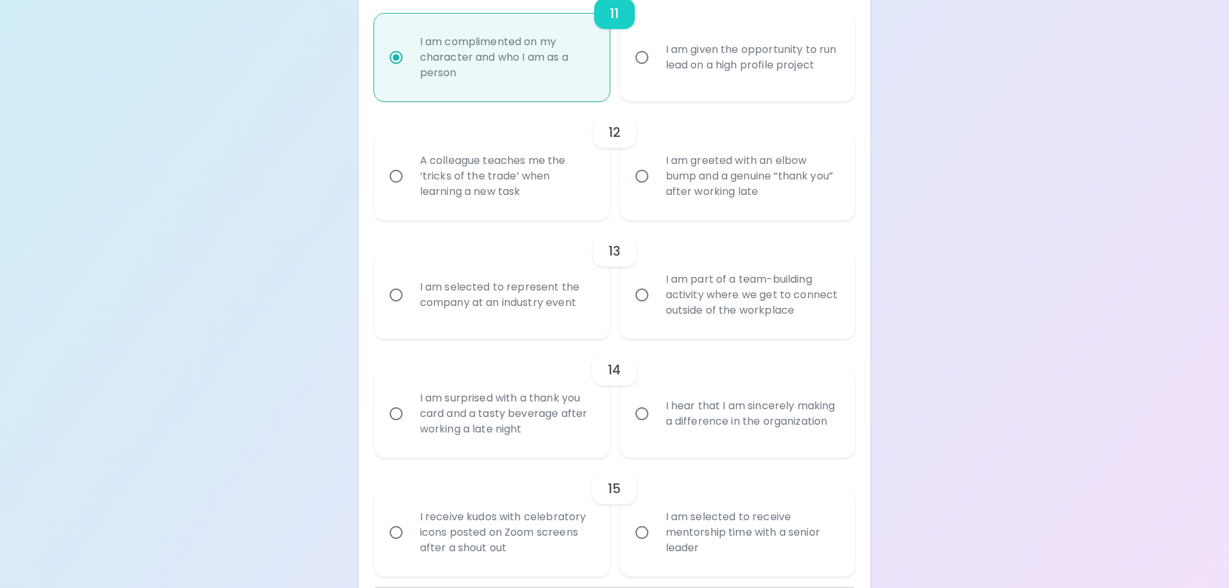
radio input "false"
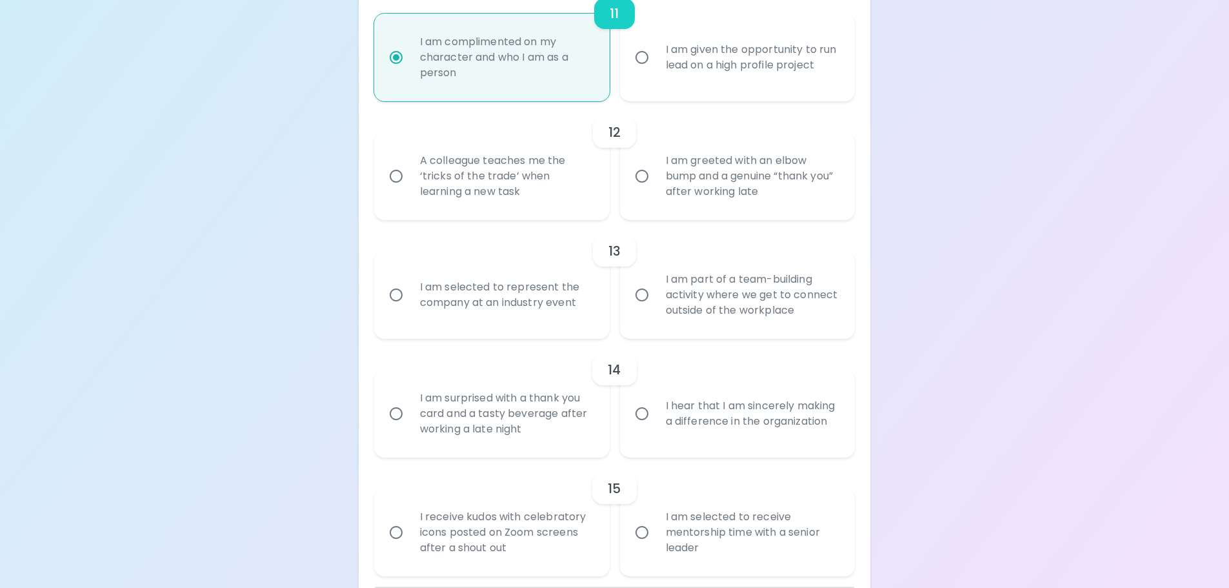
radio input "false"
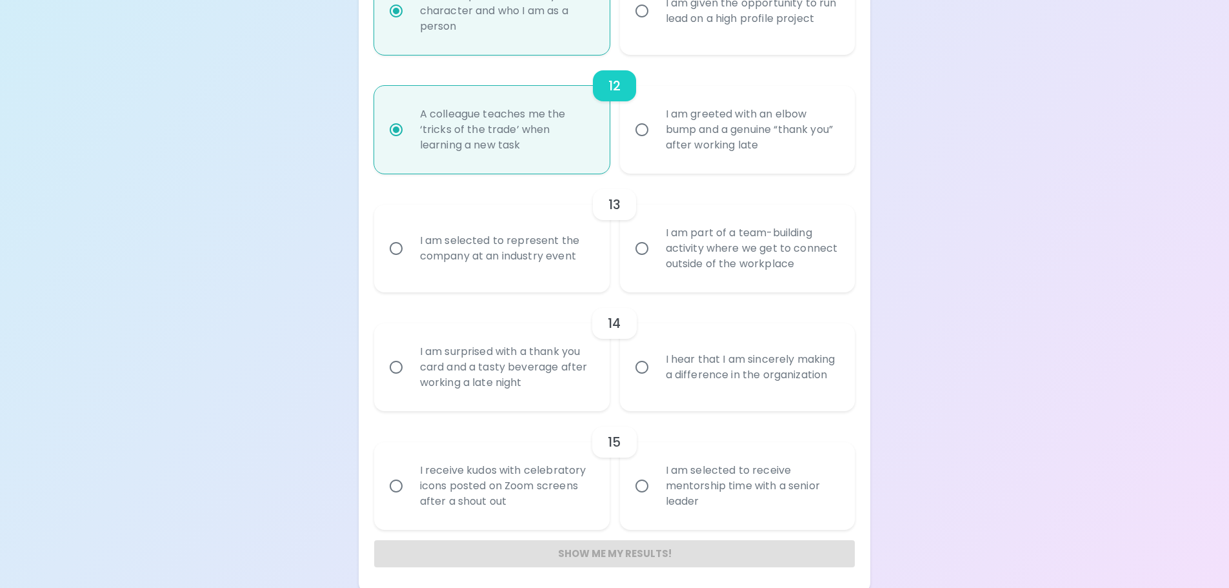
scroll to position [1565, 0]
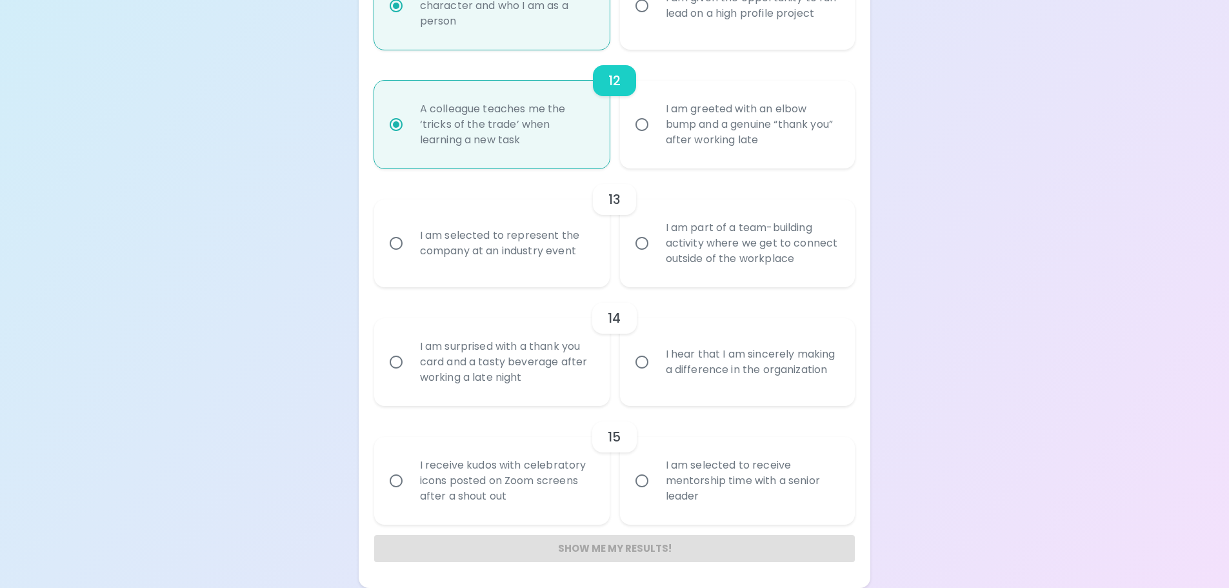
radio input "true"
click at [762, 263] on div "I am part of a team-building activity where we get to connect outside of the wo…" at bounding box center [751, 242] width 193 height 77
click at [655, 257] on input "I am part of a team-building activity where we get to connect outside of the wo…" at bounding box center [641, 243] width 27 height 27
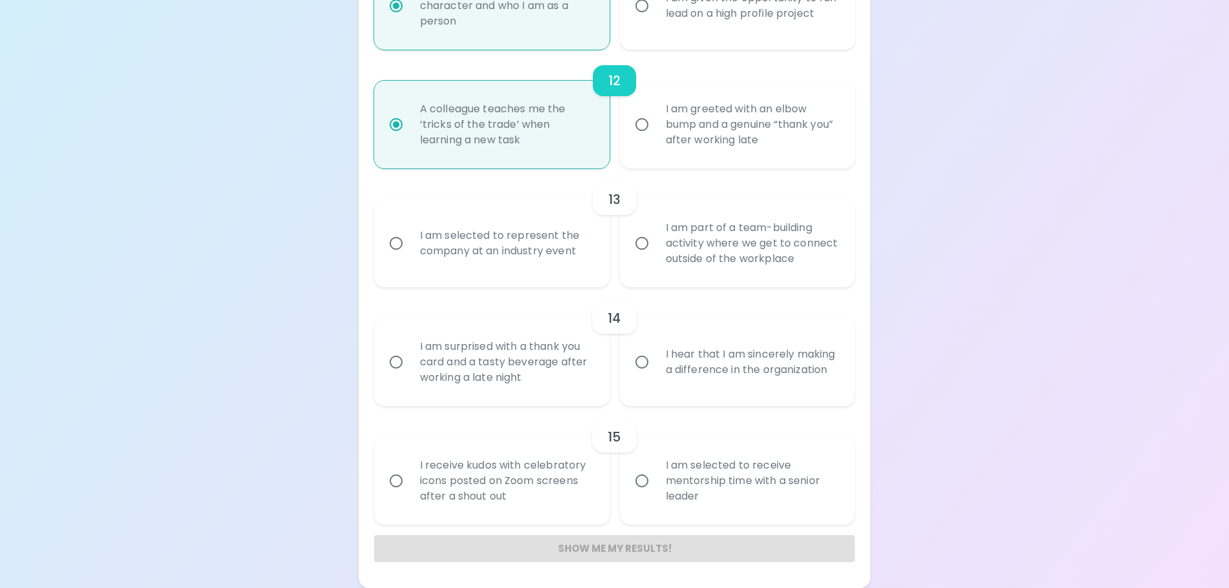
radio input "false"
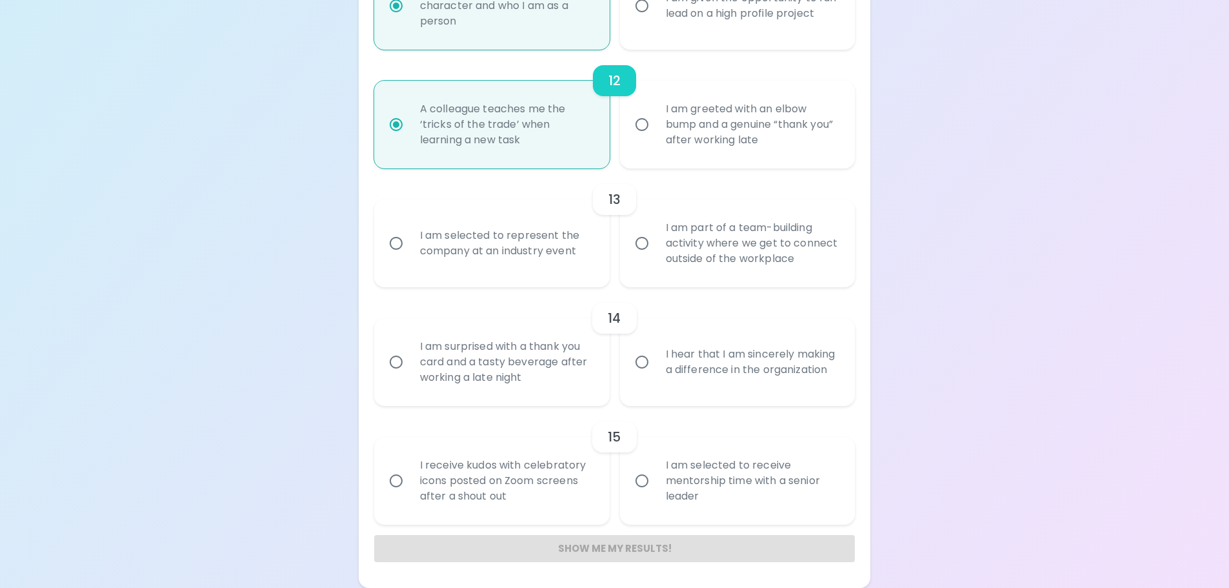
radio input "false"
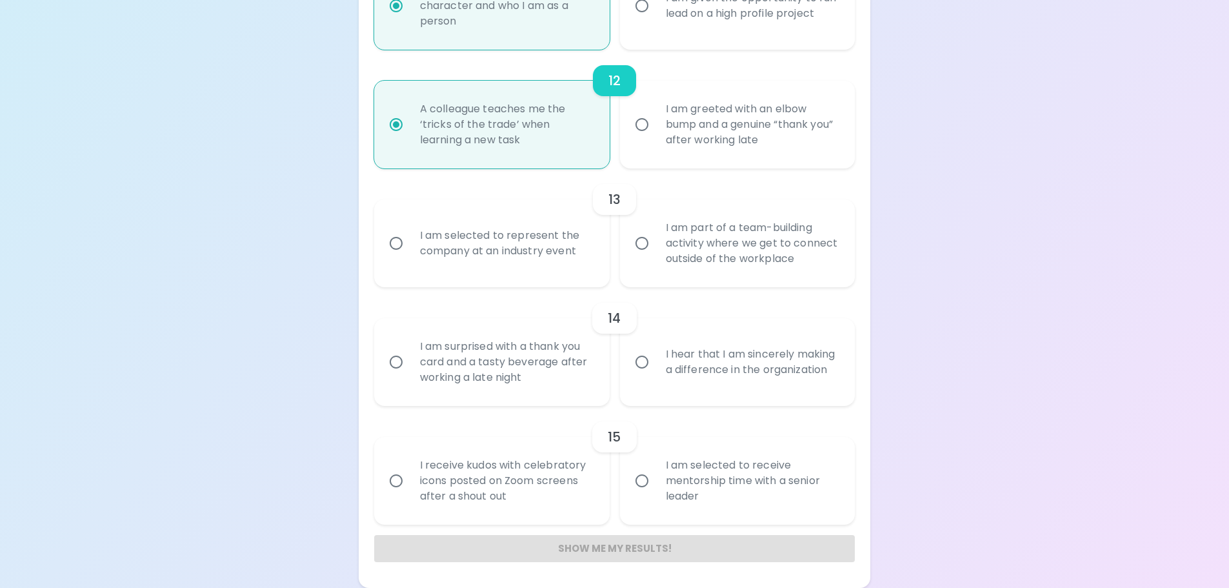
radio input "false"
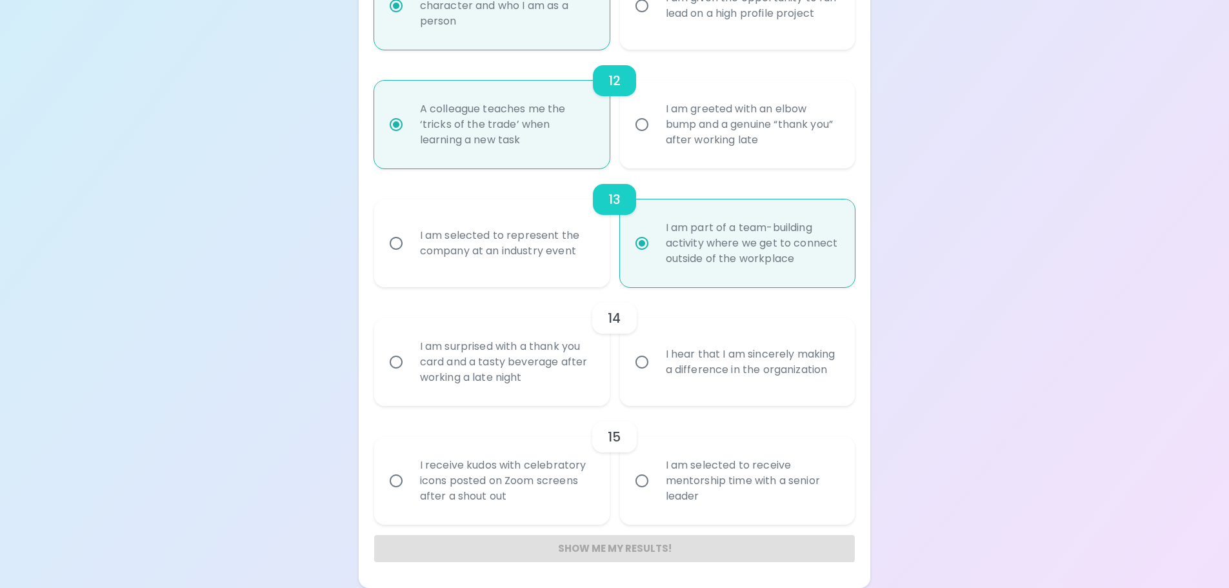
radio input "true"
click at [638, 354] on input "I hear that I am sincerely making a difference in the organization" at bounding box center [641, 361] width 27 height 27
radio input "false"
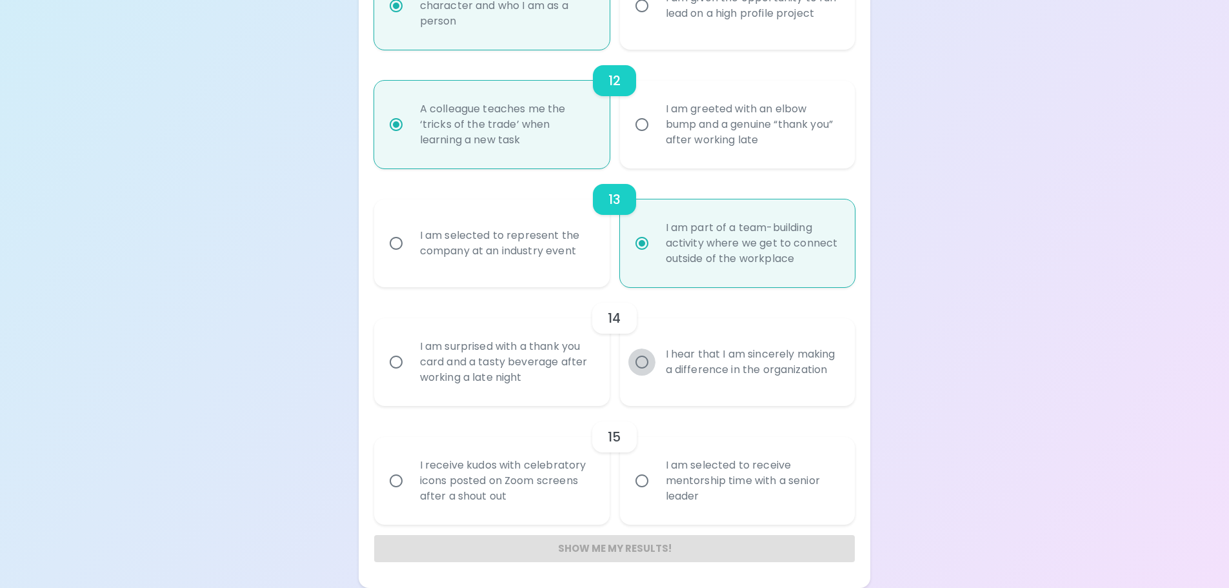
radio input "false"
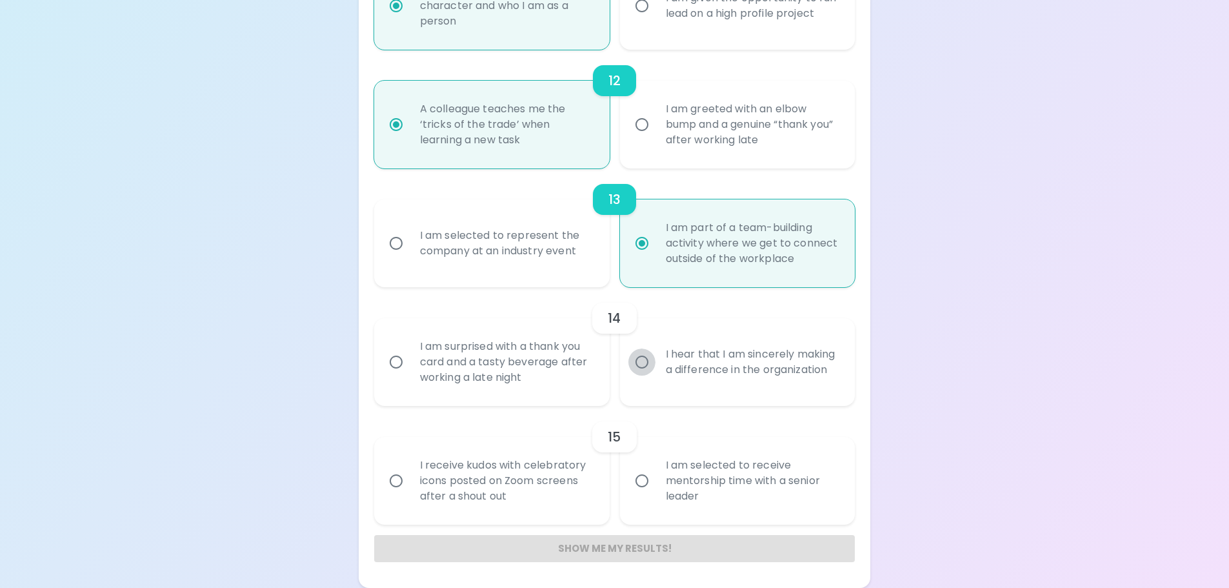
radio input "false"
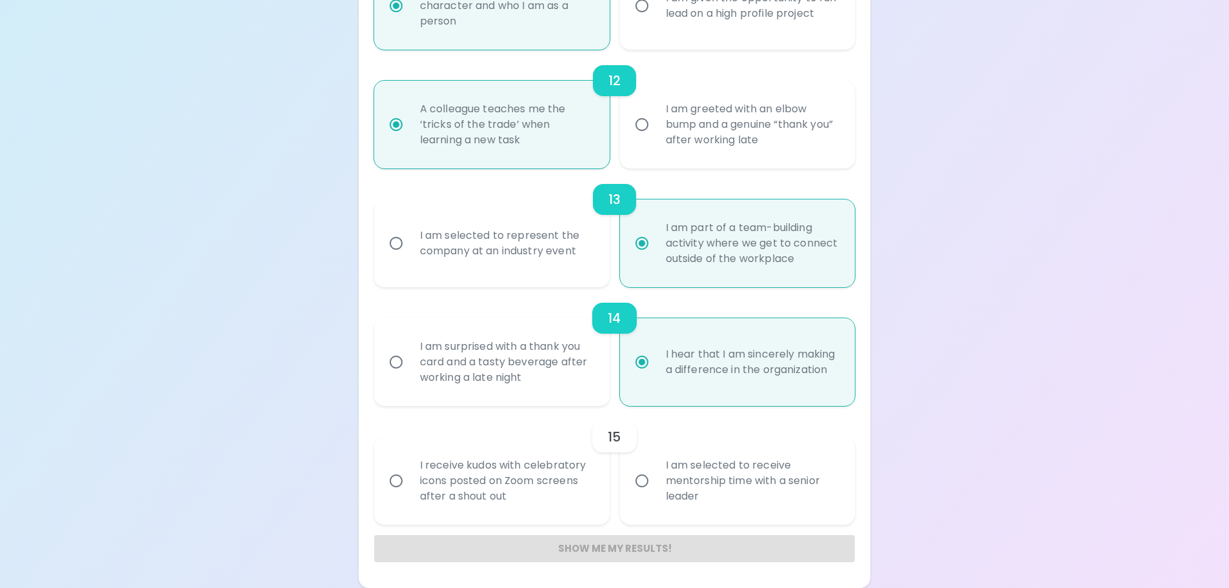
radio input "true"
click at [643, 470] on input "I am selected to receive mentorship time with a senior leader" at bounding box center [641, 480] width 27 height 27
radio input "false"
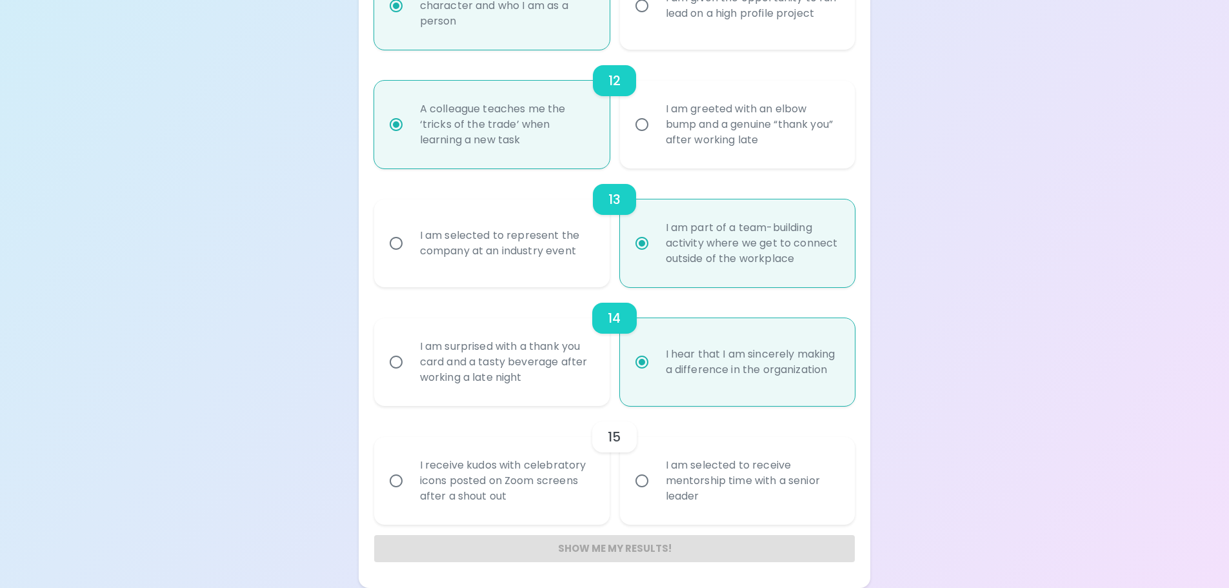
radio input "false"
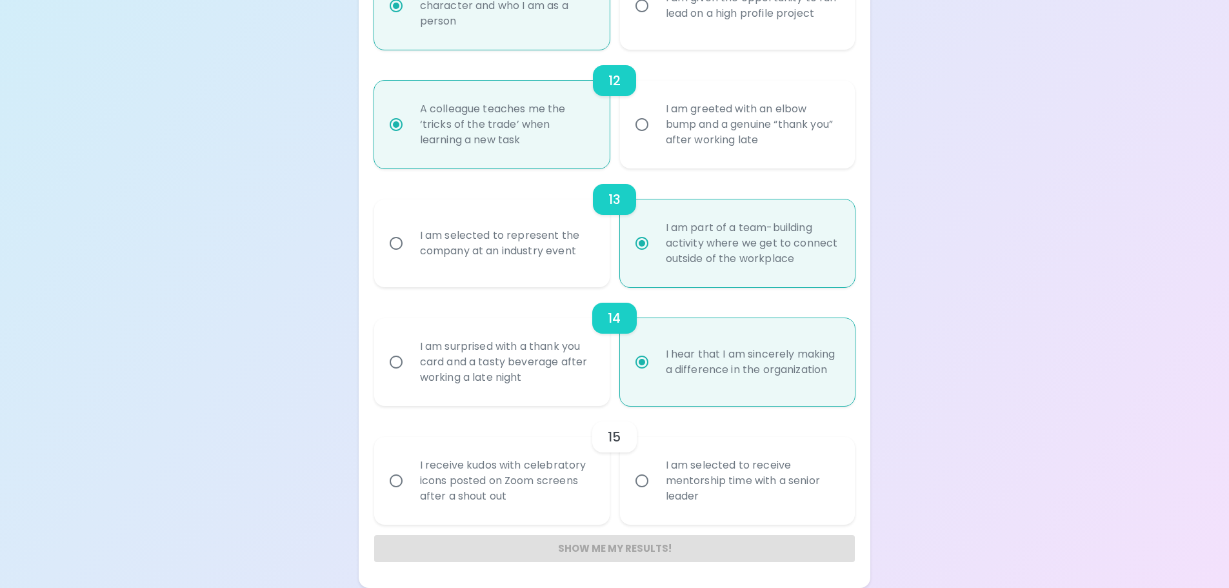
radio input "false"
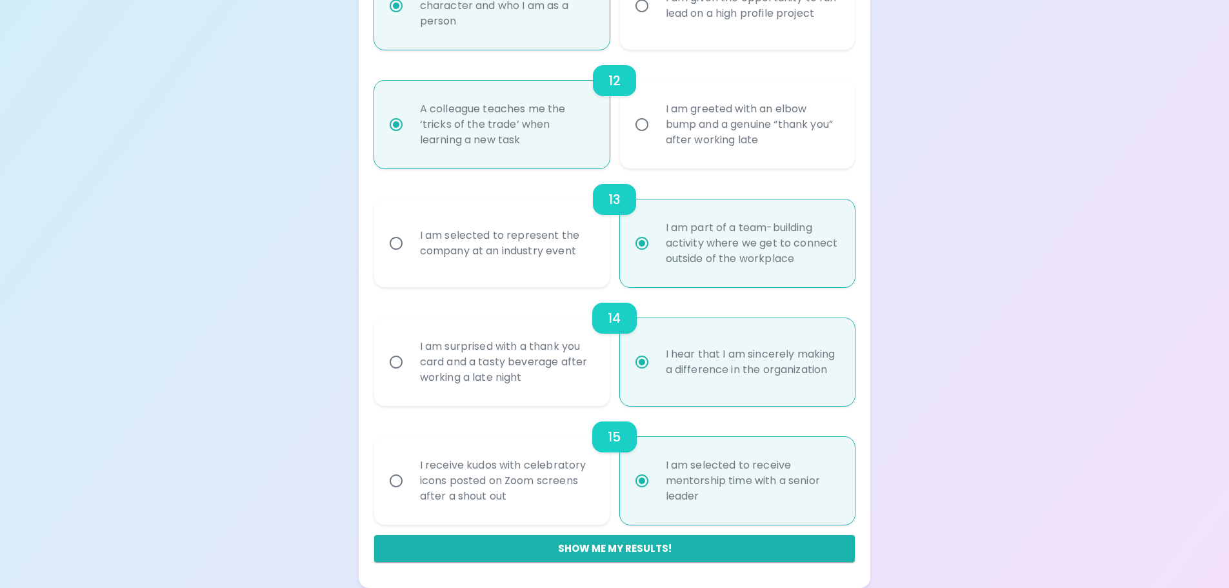
radio input "true"
click at [469, 544] on button "Show me my results!" at bounding box center [614, 548] width 481 height 27
radio input "false"
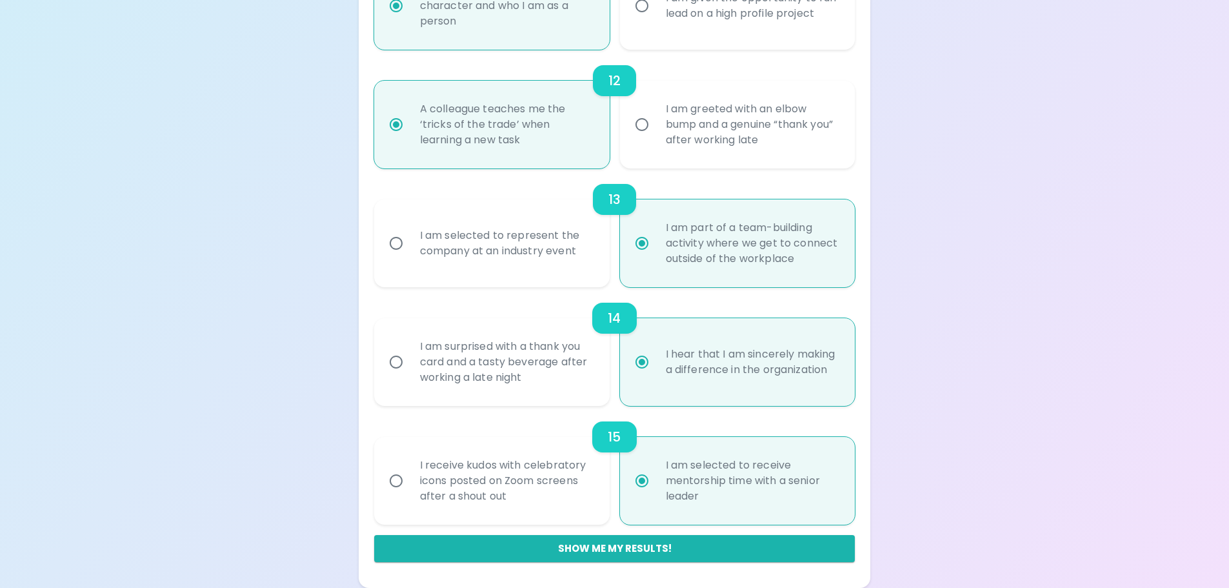
radio input "false"
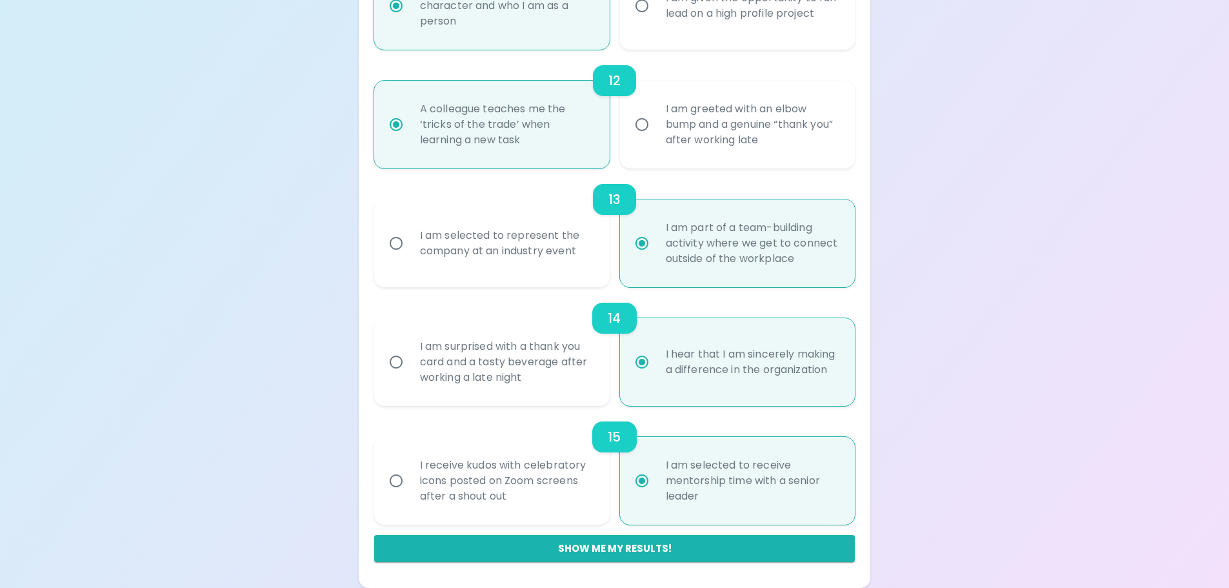
radio input "false"
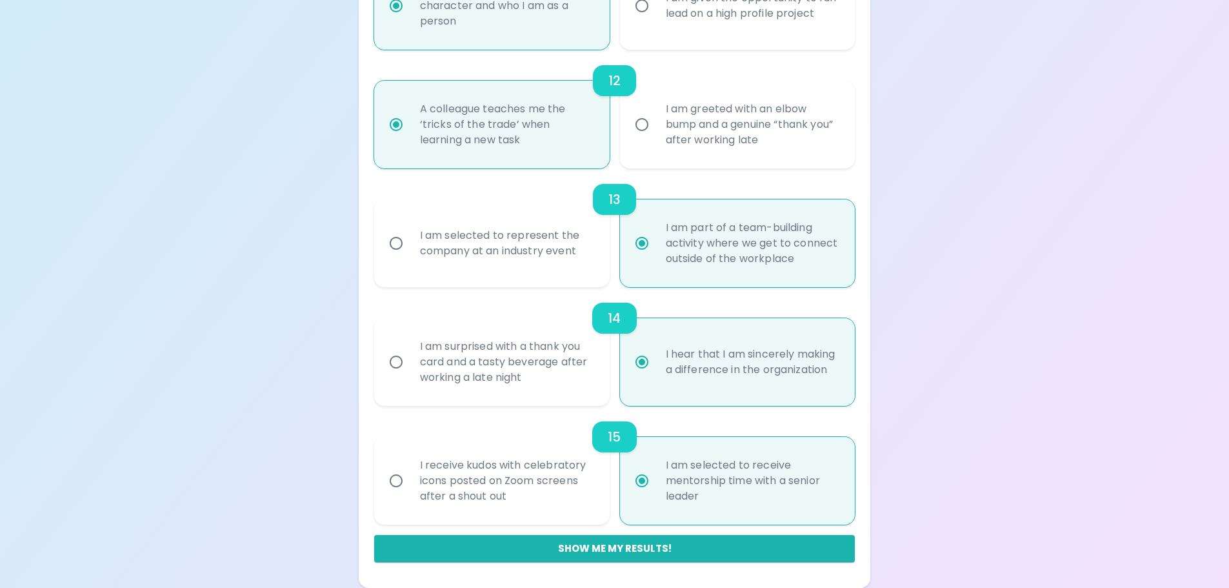
radio input "false"
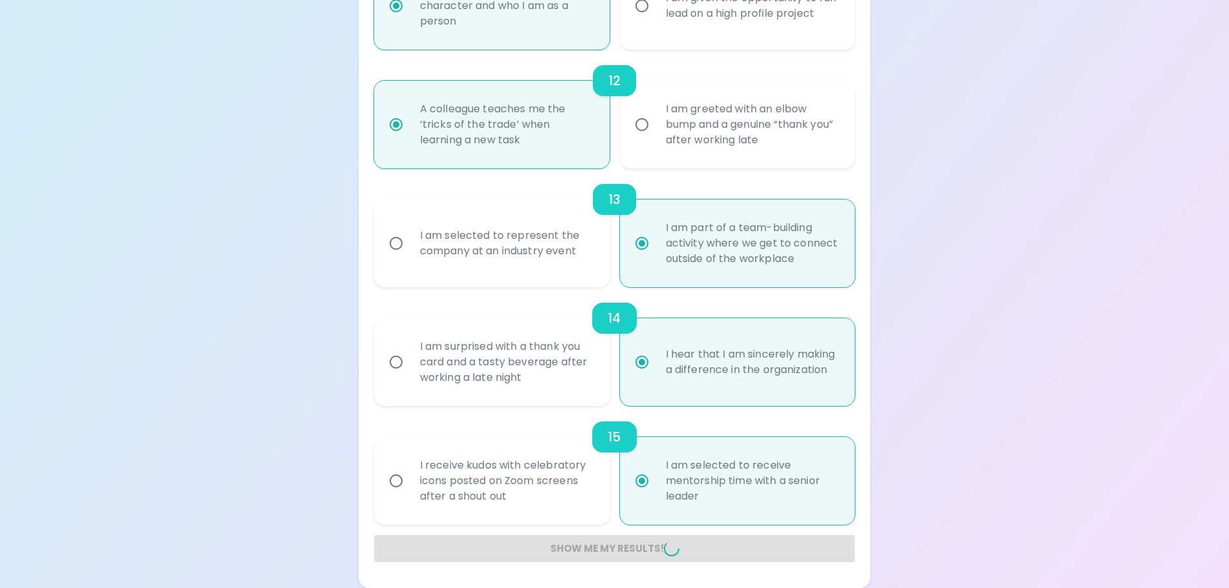
radio input "false"
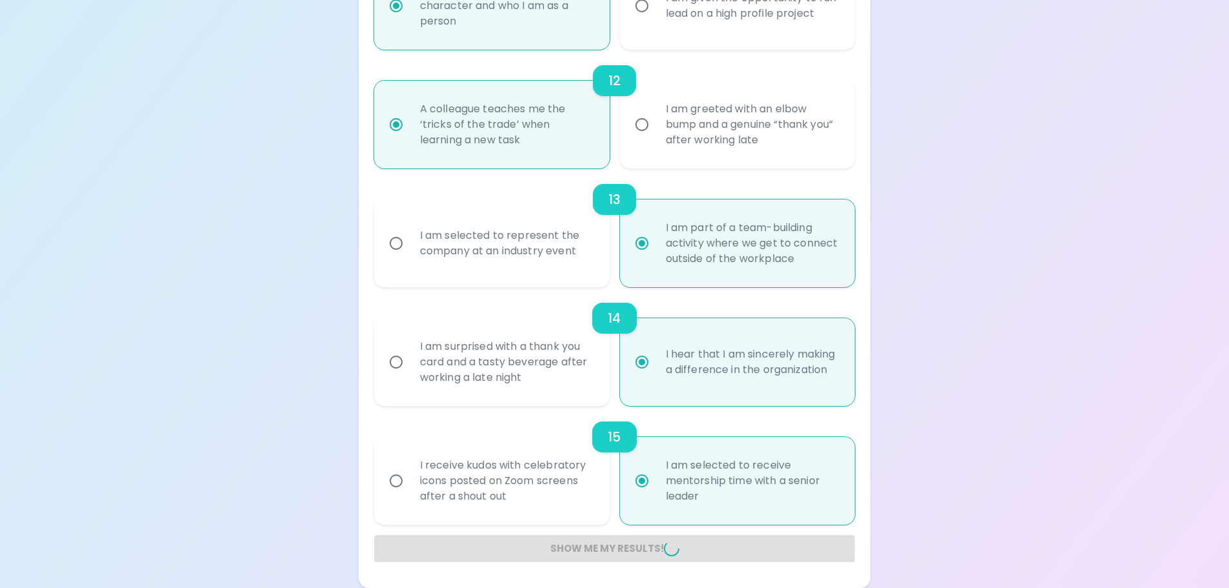
radio input "false"
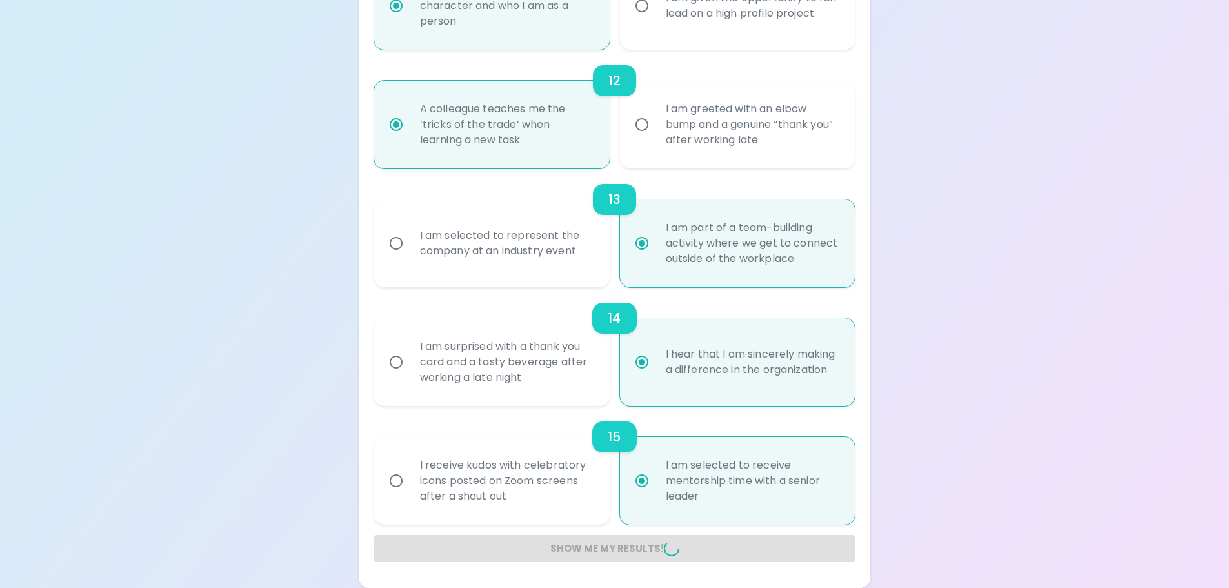
radio input "false"
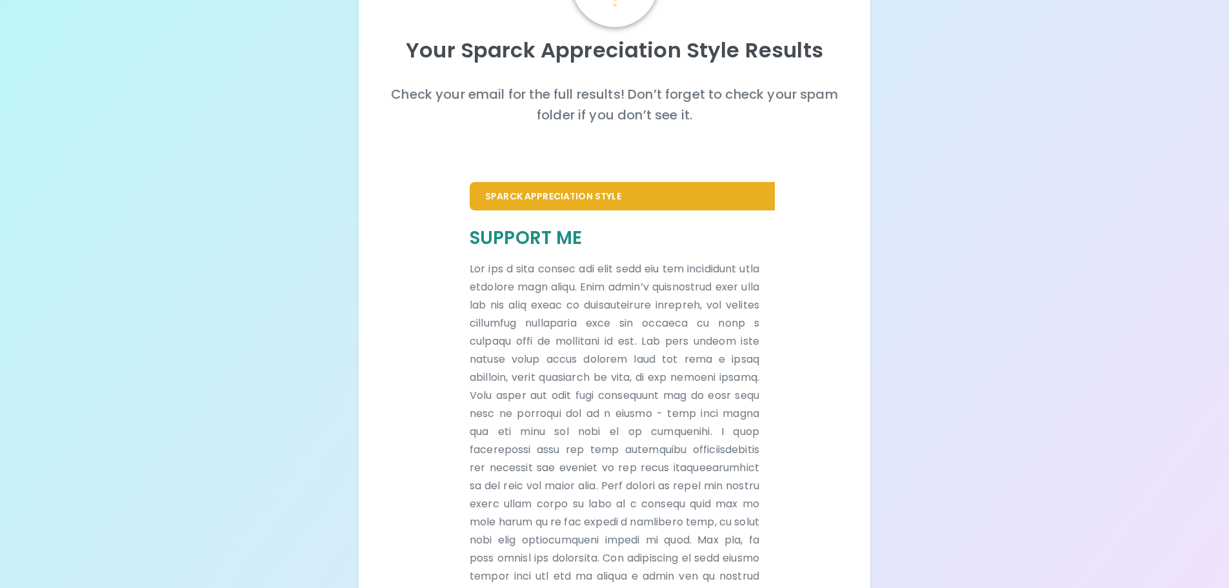
scroll to position [0, 0]
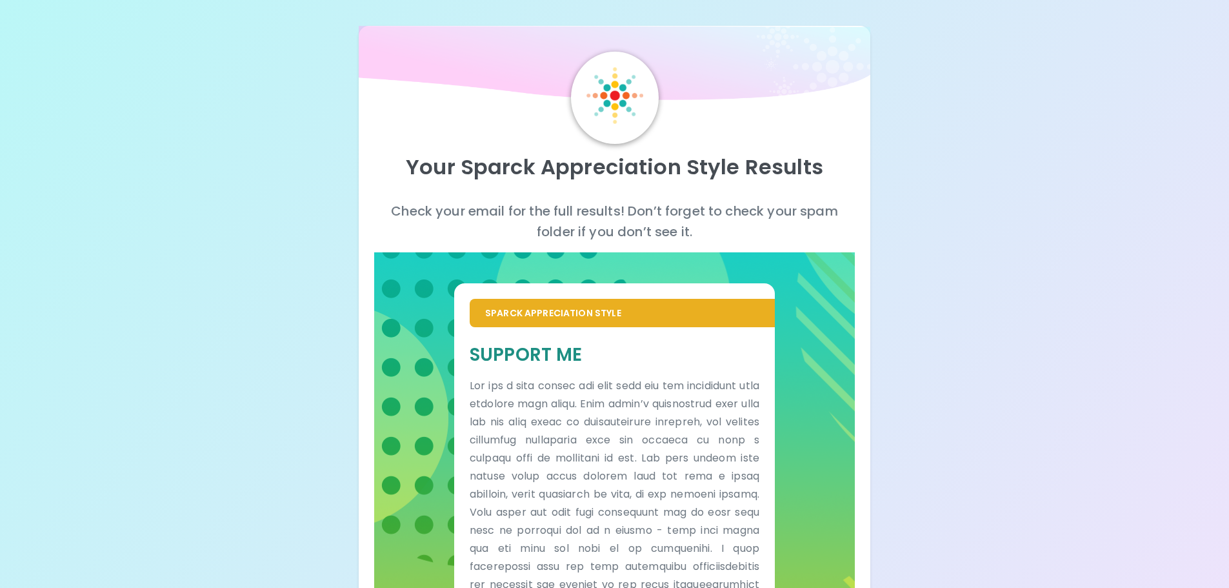
click at [728, 190] on div "Your Sparck Appreciation Style Results" at bounding box center [614, 172] width 481 height 57
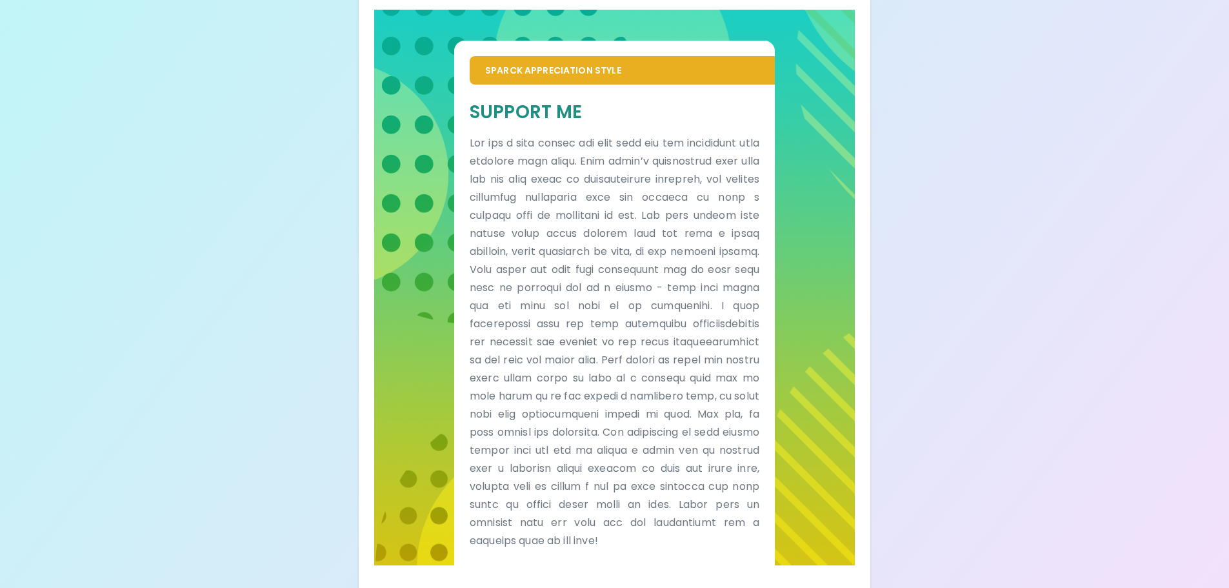
scroll to position [279, 0]
